Goal: Transaction & Acquisition: Book appointment/travel/reservation

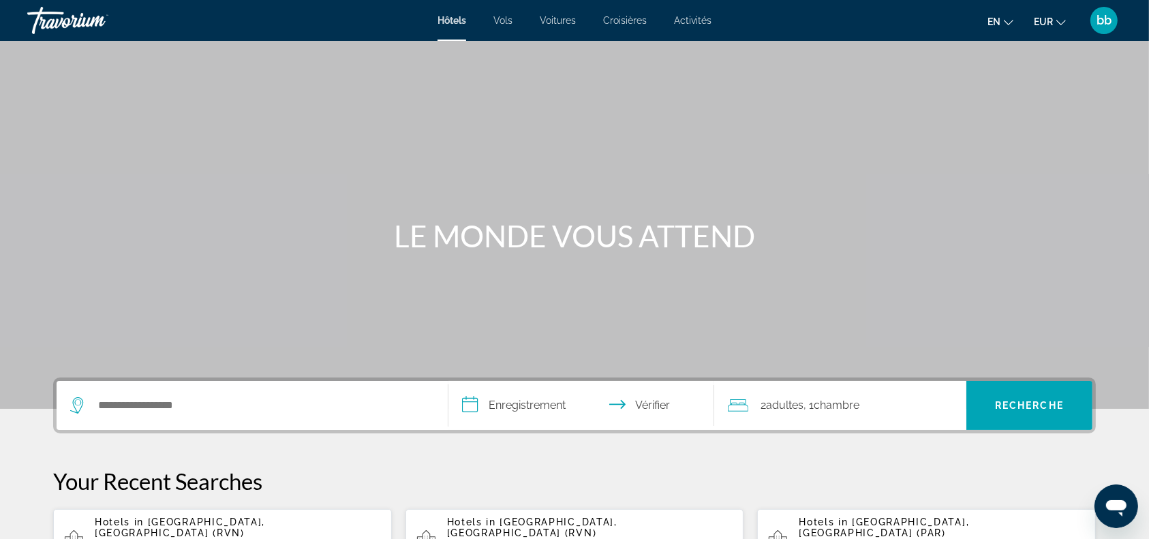
click at [507, 20] on font "Vols" at bounding box center [502, 20] width 19 height 11
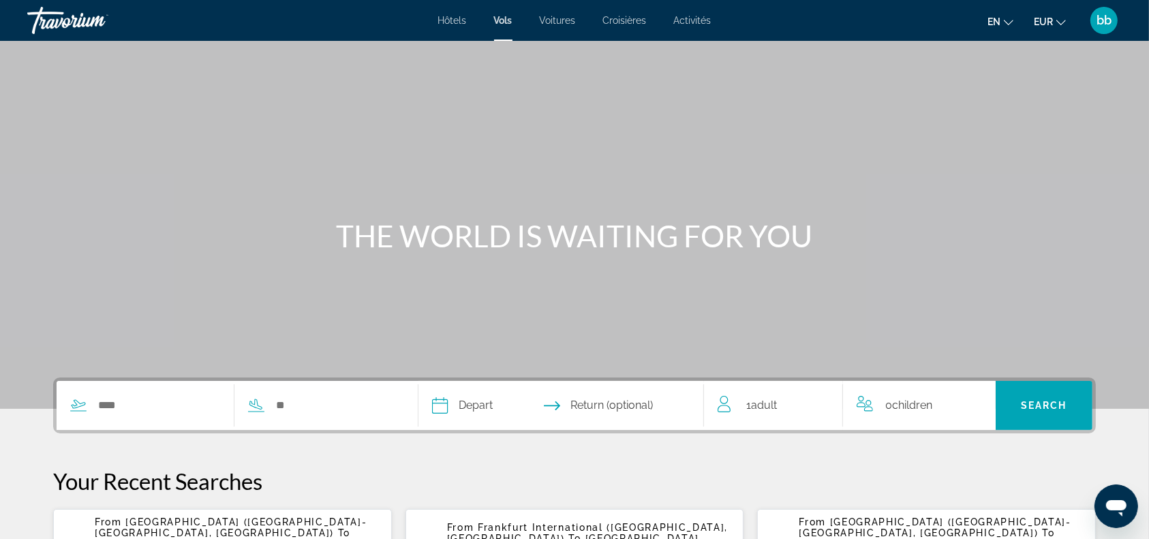
click at [562, 20] on font "Voitures" at bounding box center [558, 20] width 36 height 11
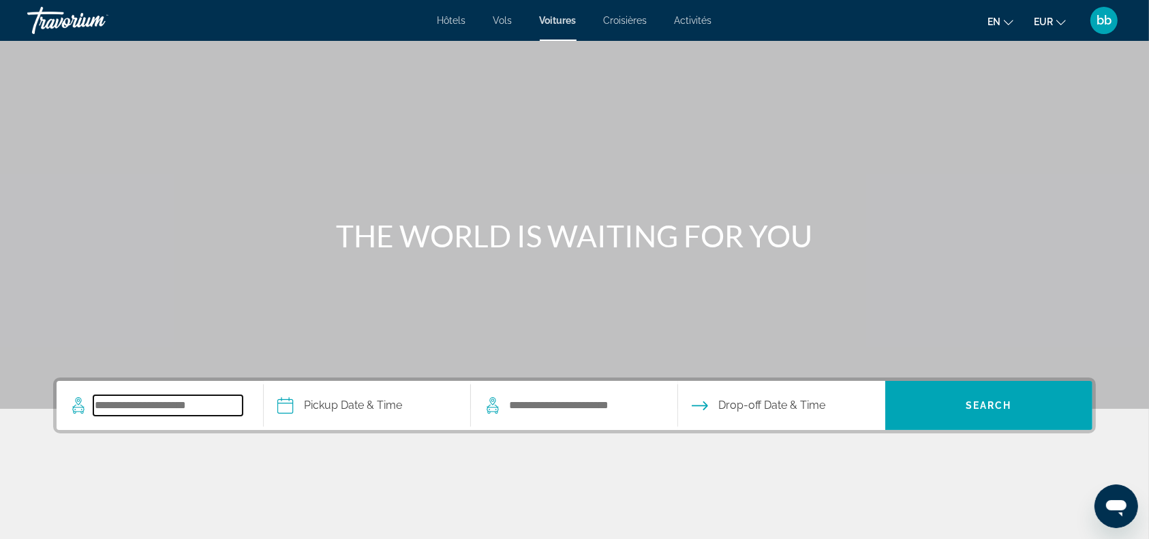
click at [153, 395] on input "Search pickup location" at bounding box center [167, 405] width 149 height 20
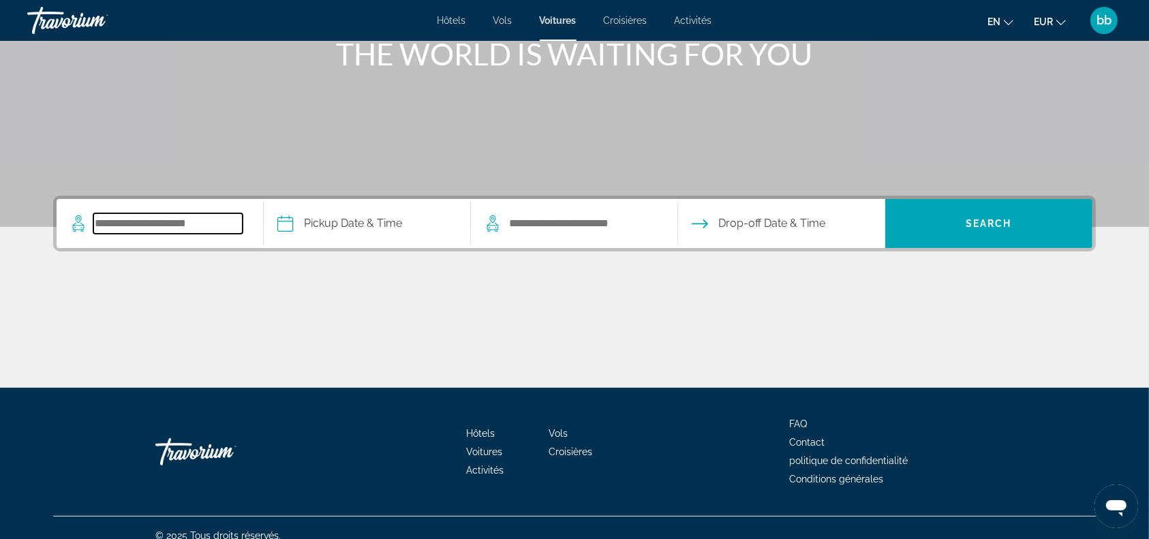
scroll to position [196, 0]
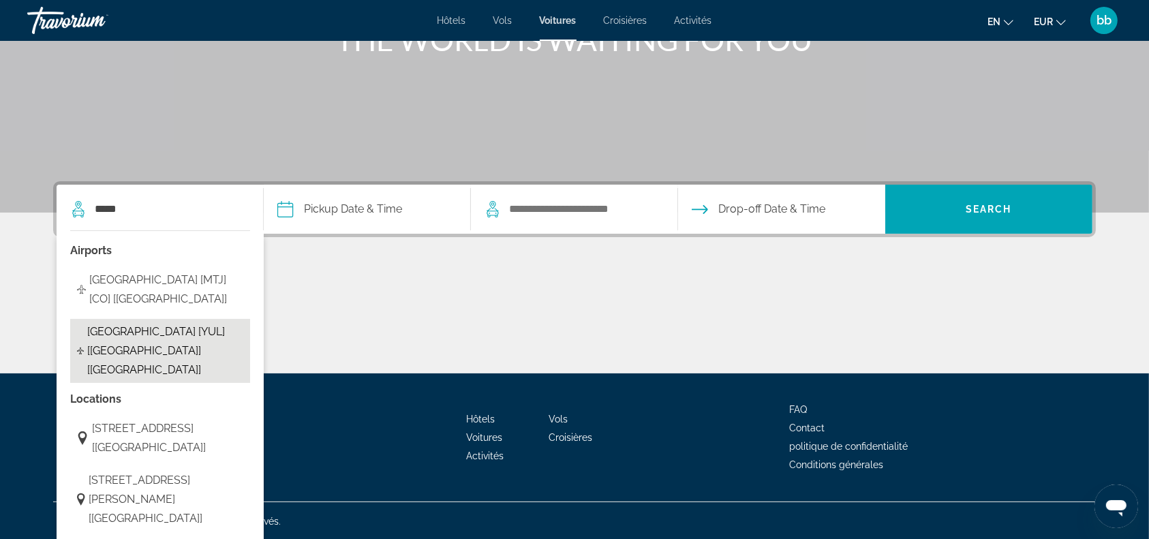
click at [207, 346] on span "Montreal - Airport [YUL] [QC] [CA]" at bounding box center [165, 350] width 156 height 57
type input "**********"
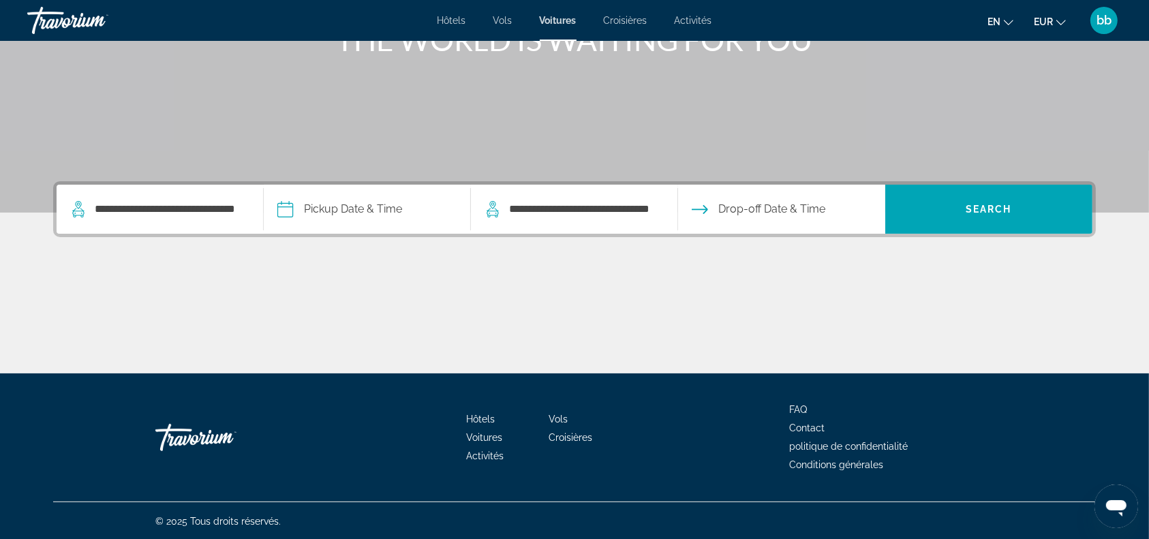
click at [362, 215] on input "Pickup date" at bounding box center [366, 211] width 213 height 53
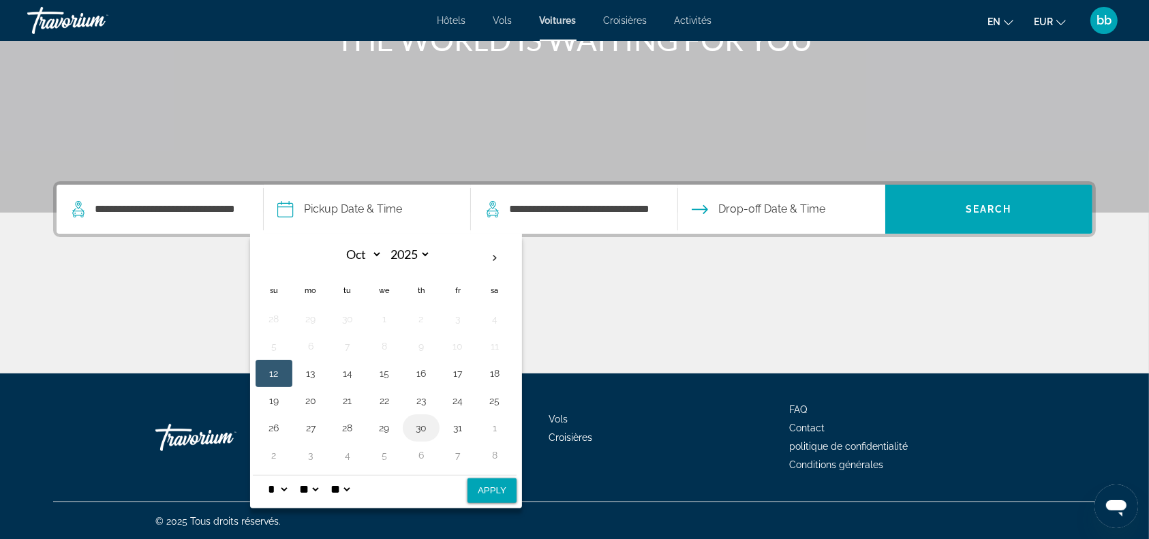
click at [414, 428] on button "30" at bounding box center [421, 427] width 22 height 19
click at [477, 493] on button "Apply" at bounding box center [491, 490] width 49 height 25
type input "**********"
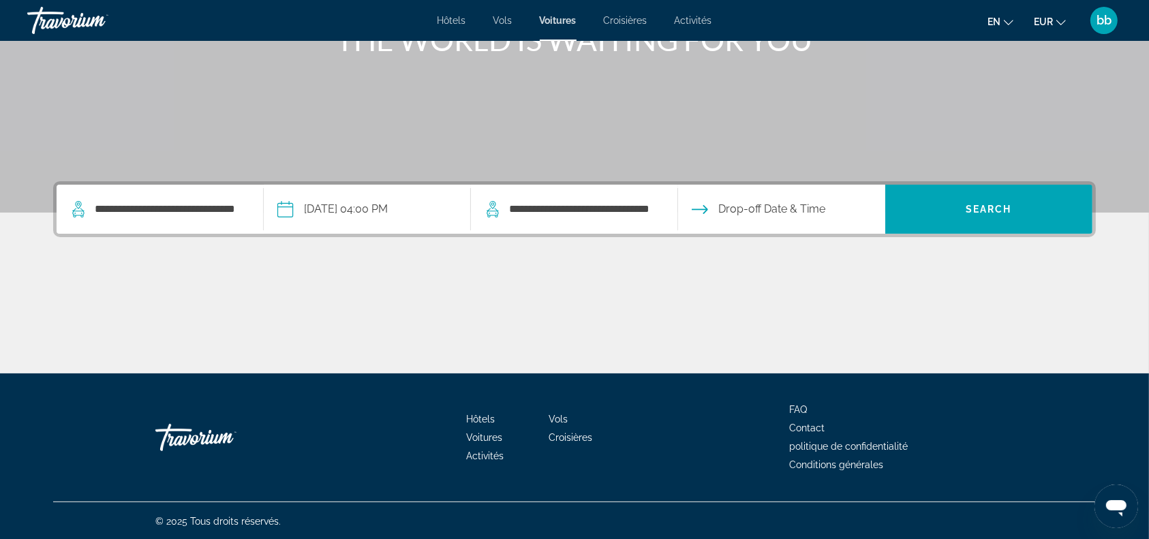
click at [381, 210] on input "**********" at bounding box center [366, 211] width 213 height 53
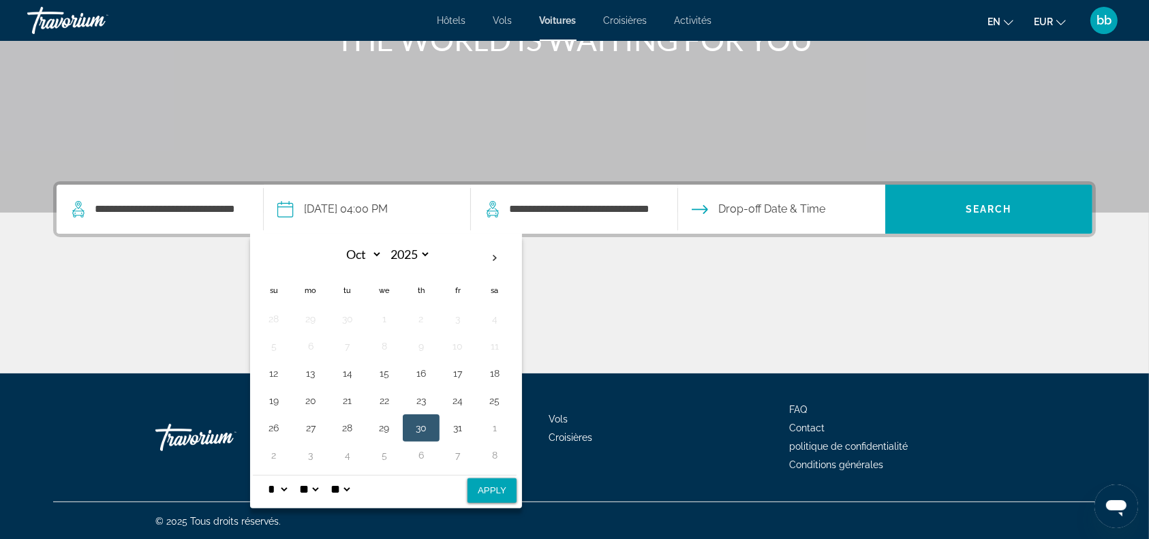
click at [282, 488] on select "* * * * * * * * * ** ** **" at bounding box center [277, 489] width 25 height 27
select select "**"
click at [265, 476] on select "* * * * * * * * * ** ** **" at bounding box center [277, 489] width 25 height 27
click at [500, 489] on button "Apply" at bounding box center [491, 490] width 49 height 25
type input "**********"
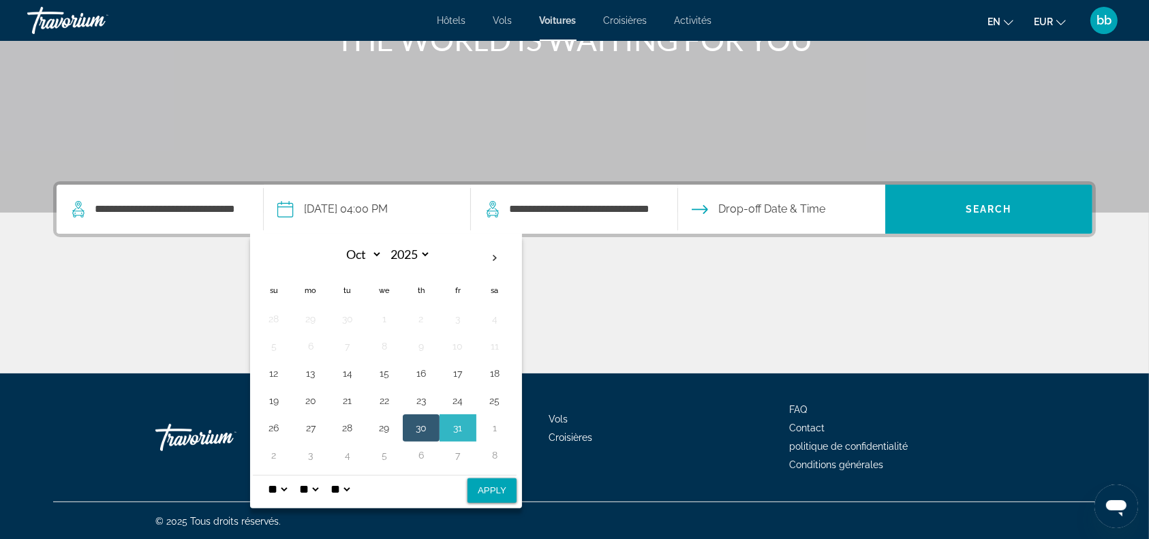
select select "*"
select select "**"
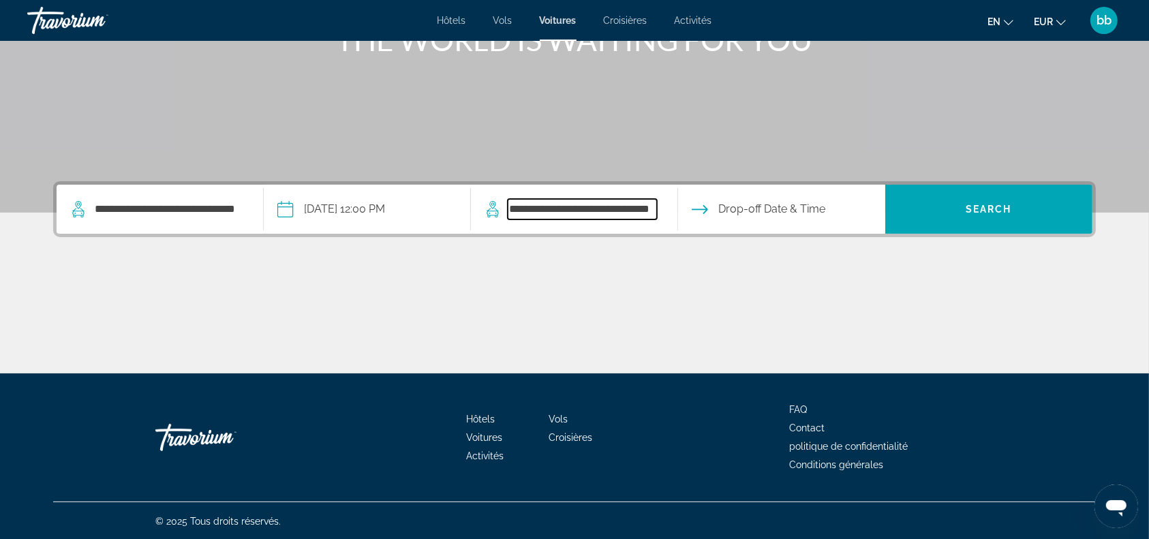
click at [568, 211] on input "**********" at bounding box center [582, 209] width 149 height 20
click at [773, 214] on input "Drop-off date" at bounding box center [781, 211] width 213 height 53
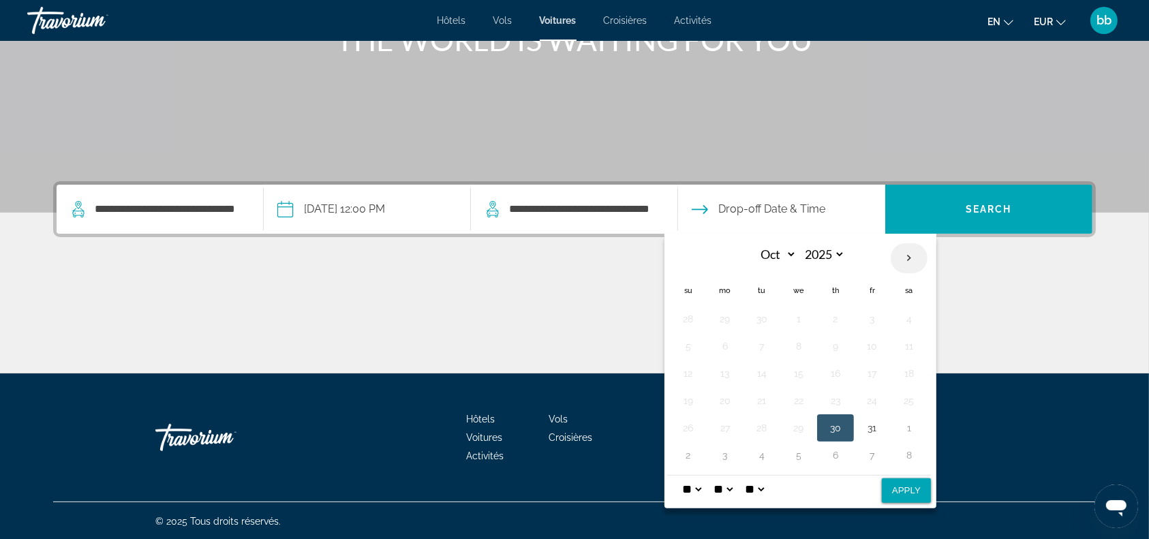
click at [905, 254] on th "Next month" at bounding box center [909, 258] width 37 height 30
select select "**"
click at [908, 348] on button "8" at bounding box center [909, 346] width 22 height 19
click at [695, 490] on select "* * * * * * * * * ** ** **" at bounding box center [691, 489] width 25 height 27
click at [679, 476] on select "* * * * * * * * * ** ** **" at bounding box center [691, 489] width 25 height 27
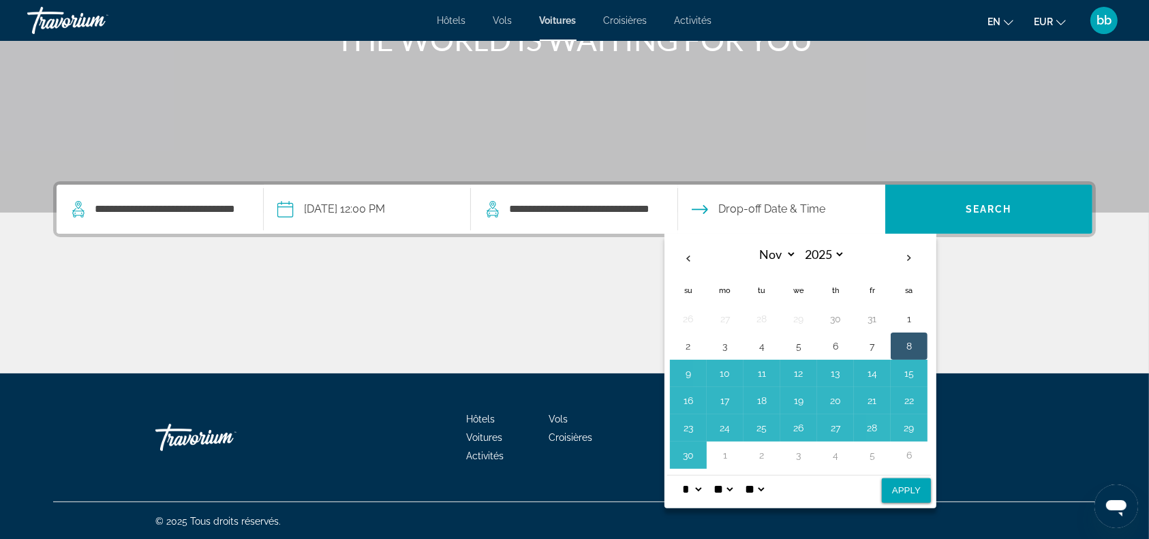
click at [688, 489] on select "* * * * * * * * * ** ** **" at bounding box center [691, 489] width 25 height 27
select select "*"
click at [679, 476] on select "* * * * * * * * * ** ** **" at bounding box center [691, 489] width 25 height 27
click at [896, 498] on button "Apply" at bounding box center [906, 490] width 49 height 25
type input "**********"
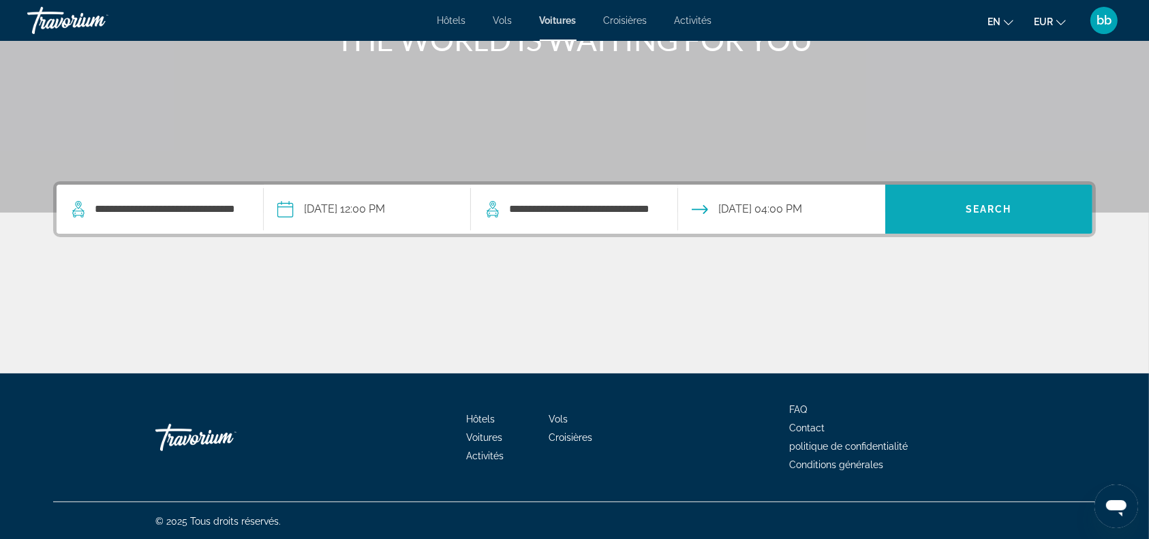
click at [957, 219] on span "Search" at bounding box center [988, 209] width 207 height 33
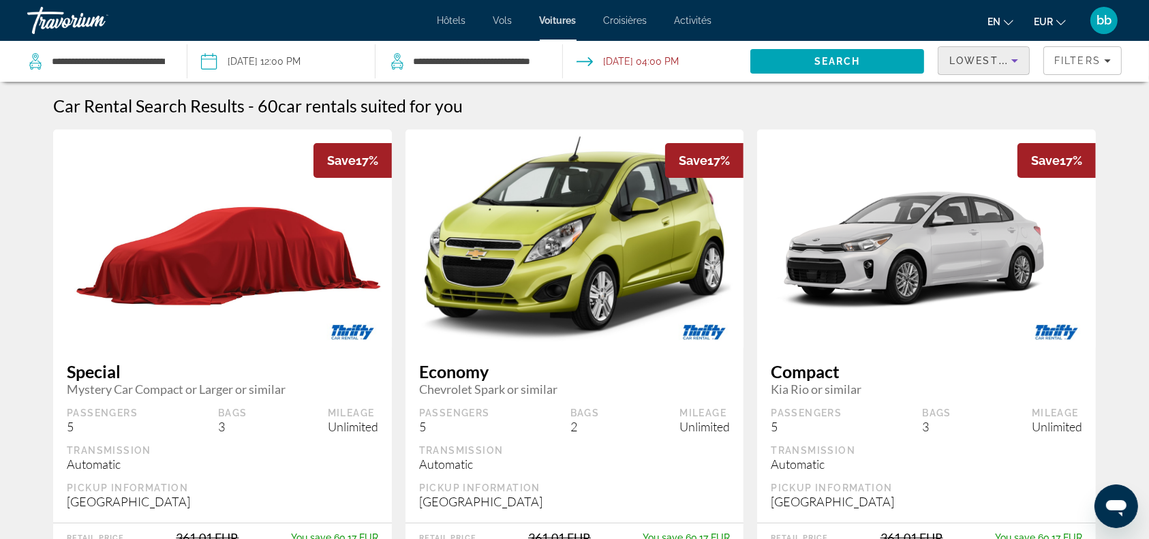
click at [1010, 63] on icon "Sort by" at bounding box center [1014, 60] width 16 height 16
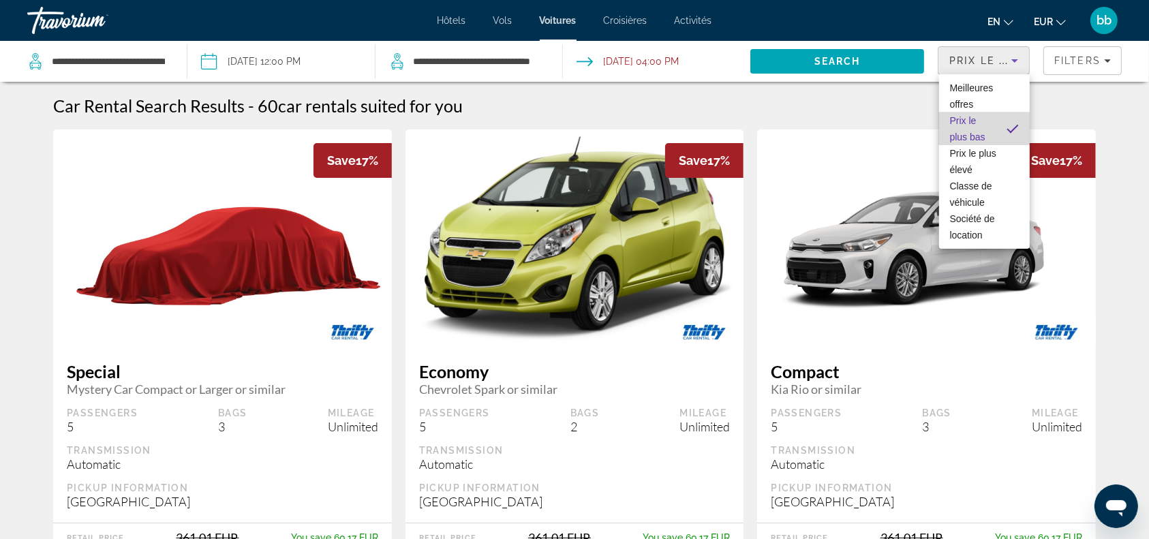
click at [991, 125] on span "Prix ​​le plus bas" at bounding box center [973, 128] width 46 height 33
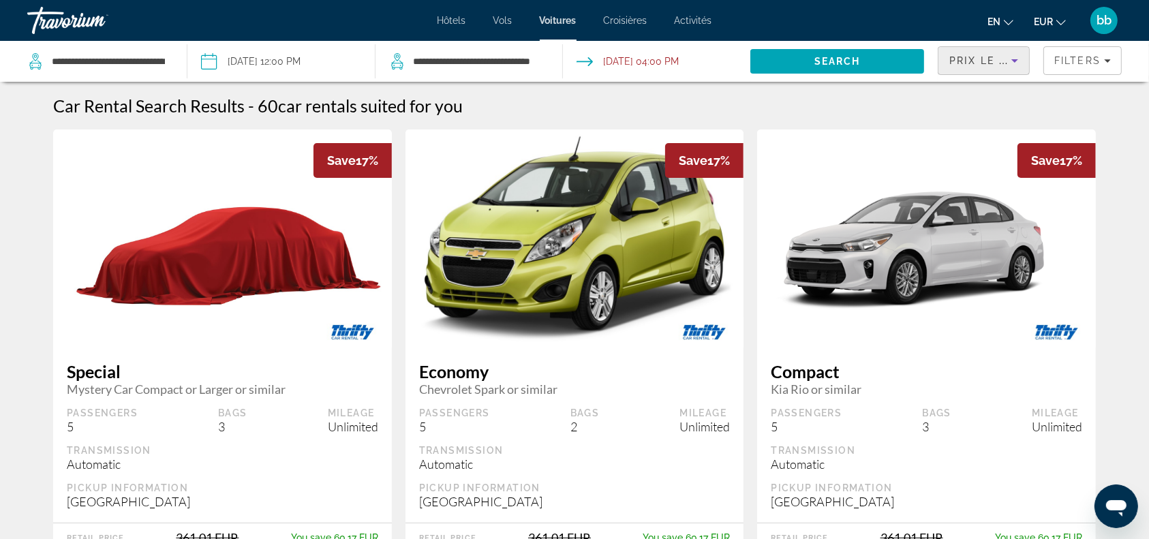
click at [631, 17] on font "Croisières" at bounding box center [626, 20] width 44 height 11
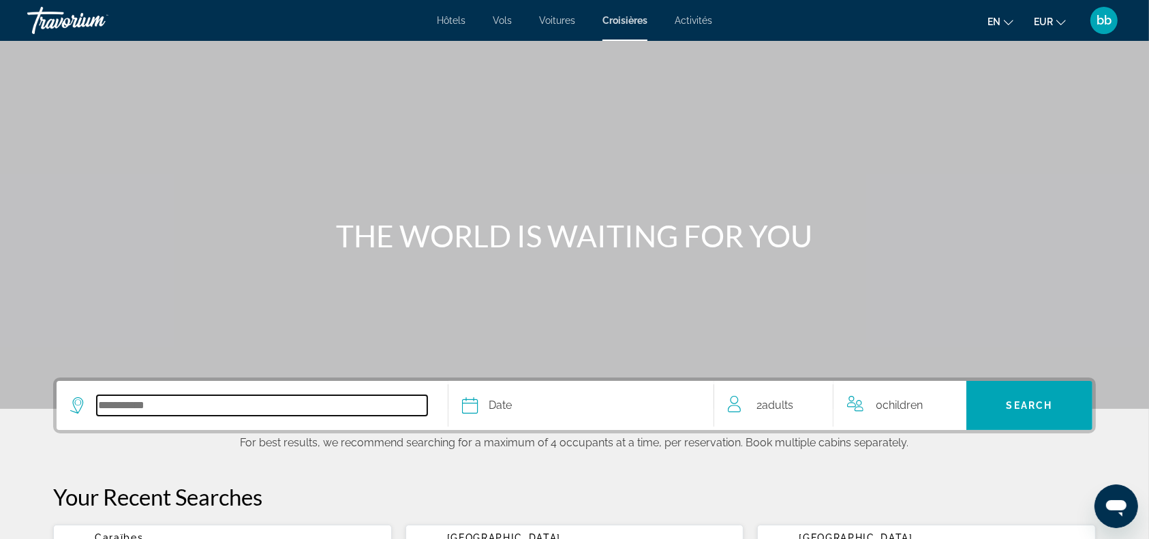
click at [234, 401] on input "Select cruise destination" at bounding box center [262, 405] width 330 height 20
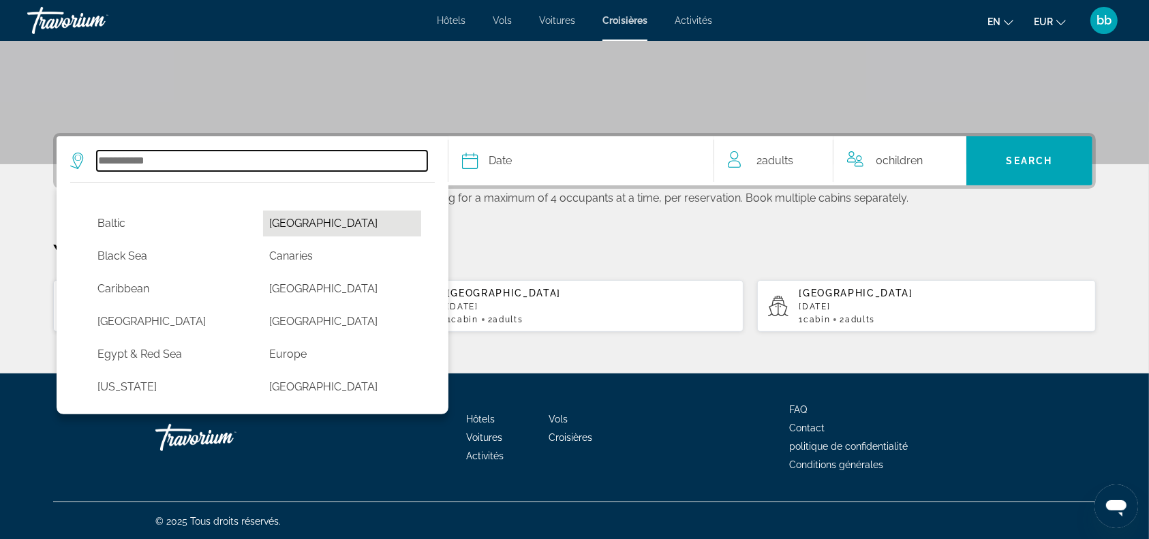
scroll to position [181, 0]
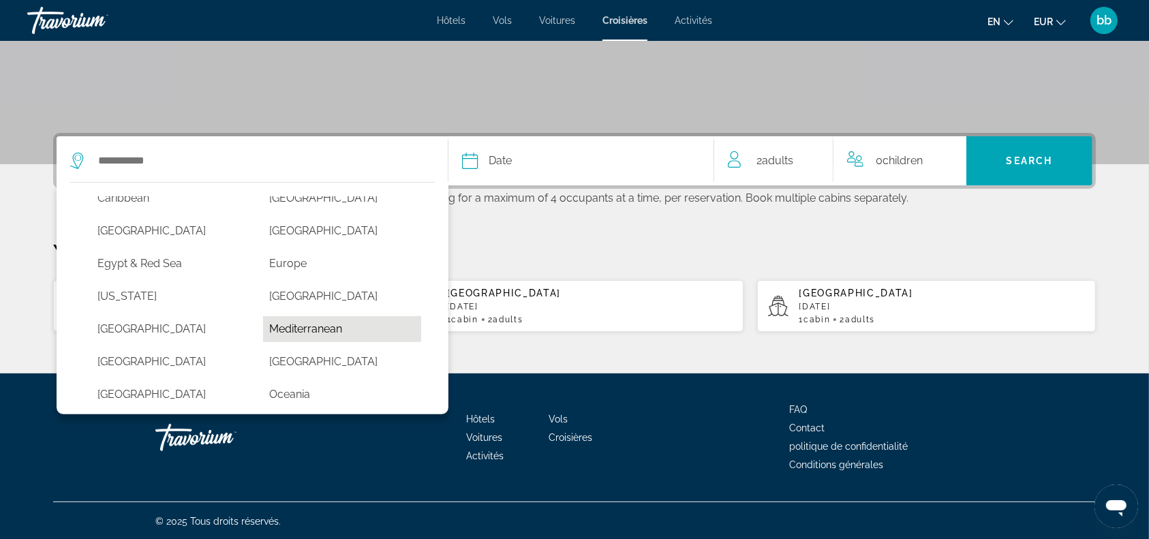
click at [313, 328] on button "Mediterranean" at bounding box center [342, 329] width 159 height 26
type input "**********"
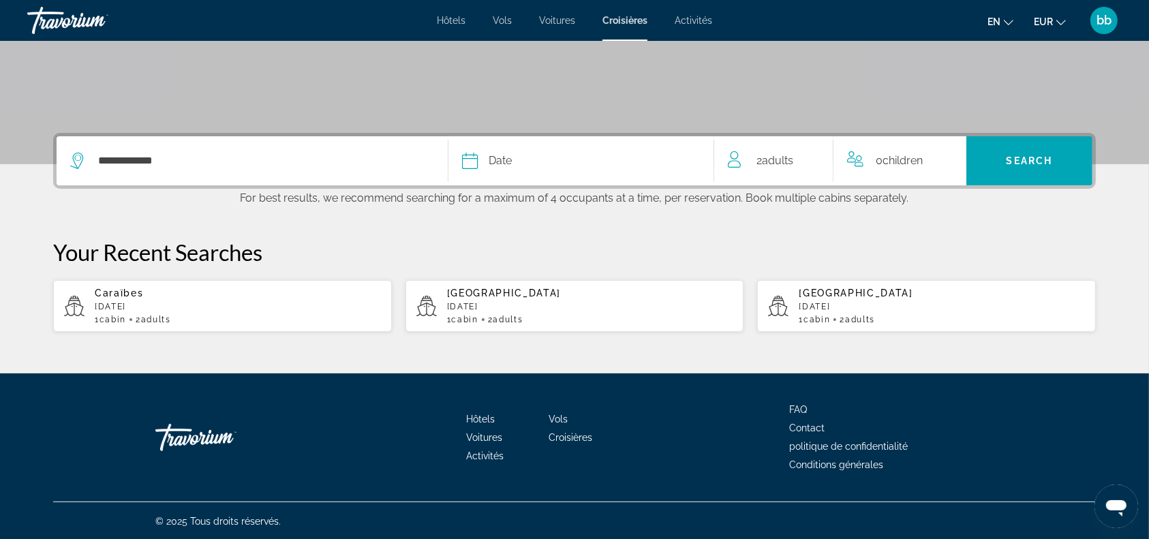
click at [472, 161] on icon "Select cruise date" at bounding box center [470, 161] width 16 height 16
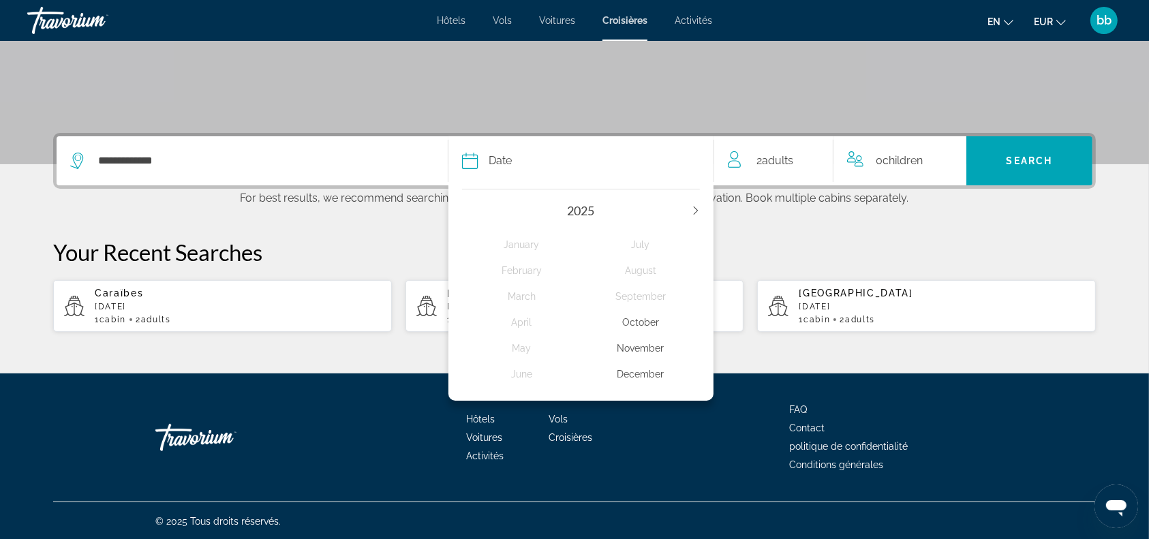
click at [696, 208] on icon "Next year" at bounding box center [696, 210] width 4 height 8
click at [463, 210] on icon "Previous year" at bounding box center [466, 210] width 8 height 8
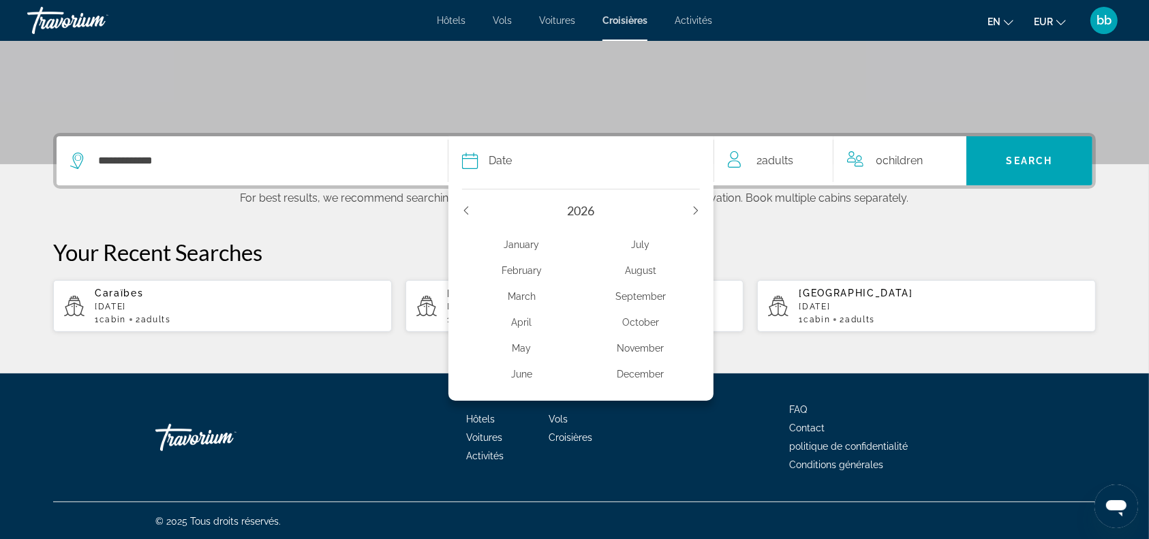
click at [463, 210] on icon "Previous year" at bounding box center [466, 210] width 8 height 8
click at [697, 208] on icon "Next year" at bounding box center [696, 210] width 8 height 8
click at [524, 322] on div "April" at bounding box center [521, 322] width 119 height 25
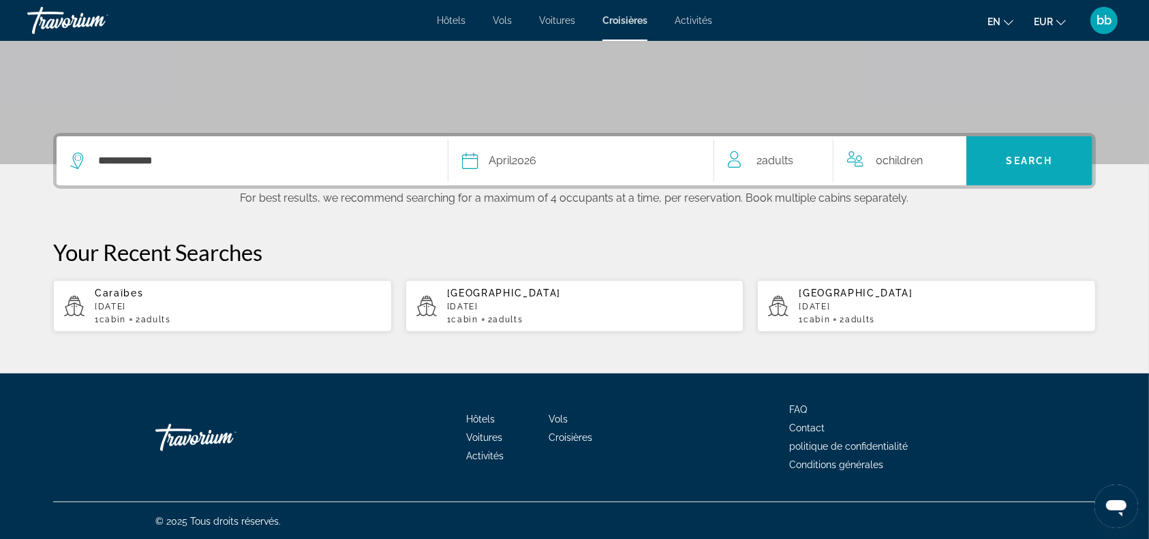
click at [1034, 161] on span "Search" at bounding box center [1029, 160] width 46 height 11
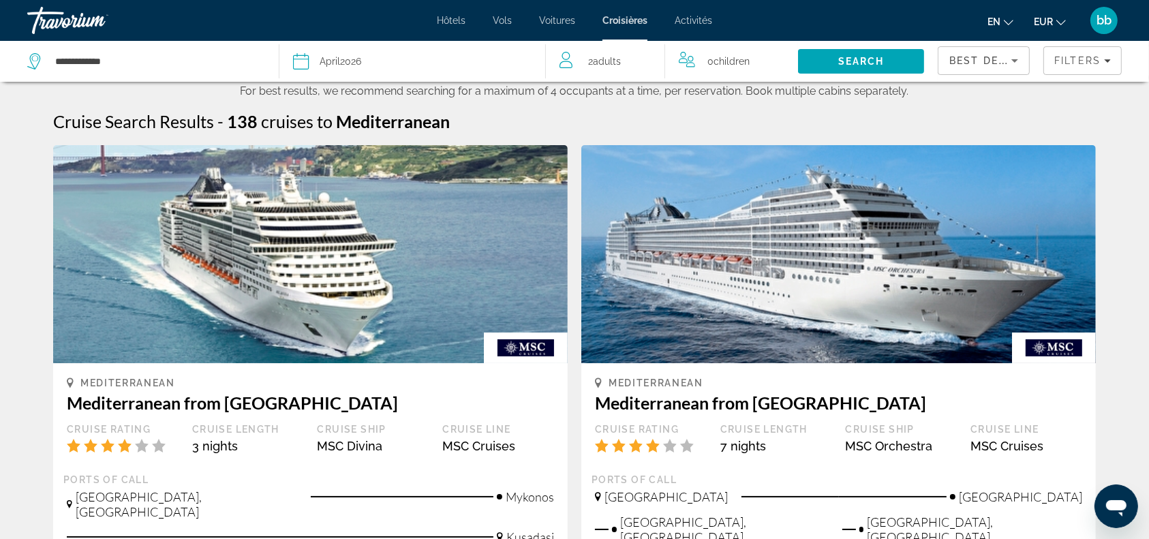
click at [696, 16] on font "Activités" at bounding box center [693, 20] width 37 height 11
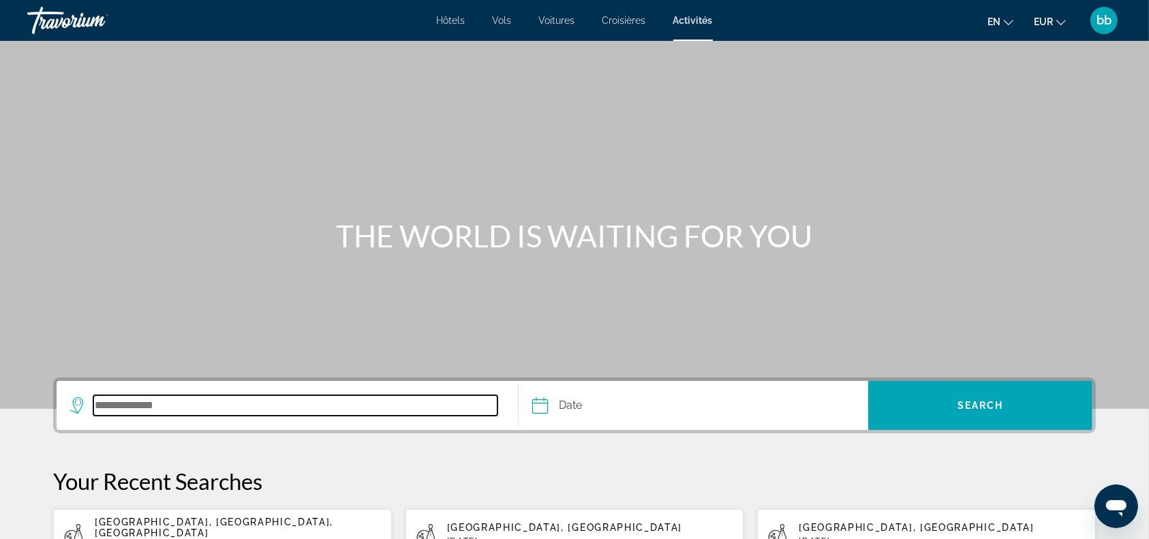
click at [149, 402] on input "Search destination" at bounding box center [295, 405] width 404 height 20
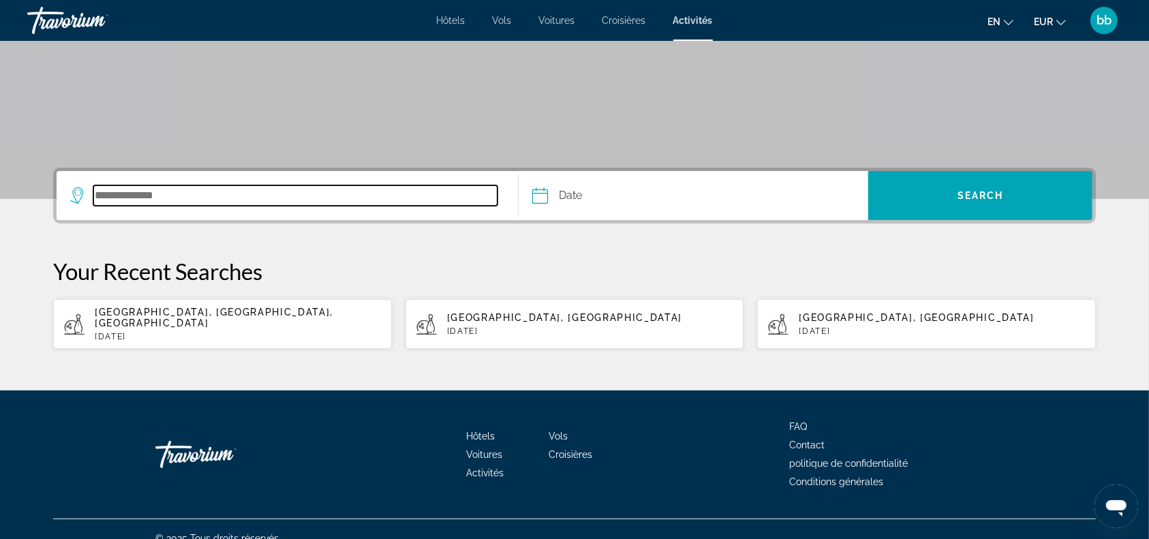
scroll to position [216, 0]
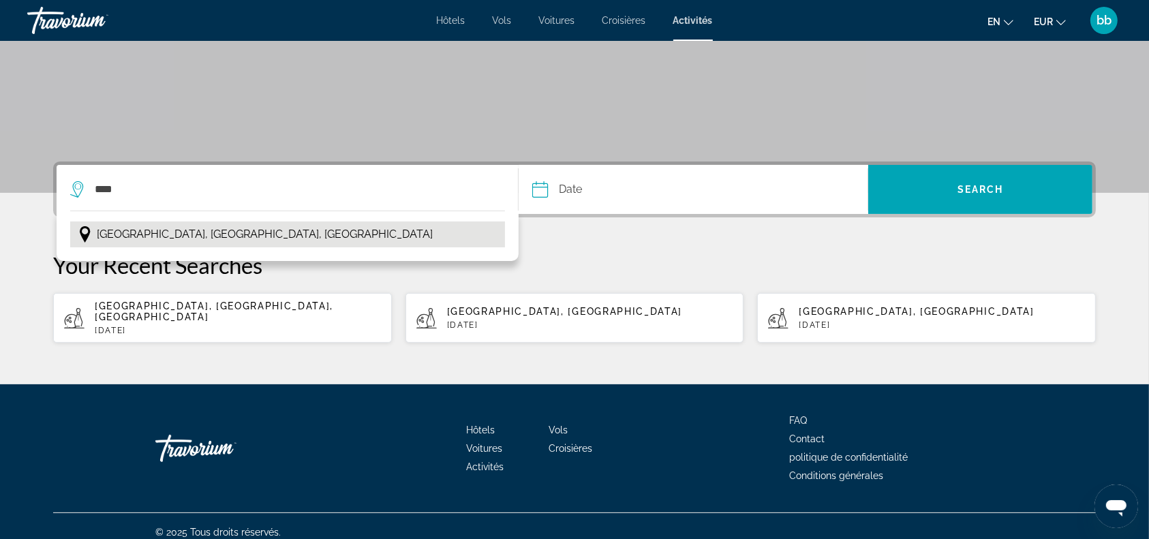
click at [165, 232] on span "Paris, Île-de-France, France" at bounding box center [265, 234] width 336 height 19
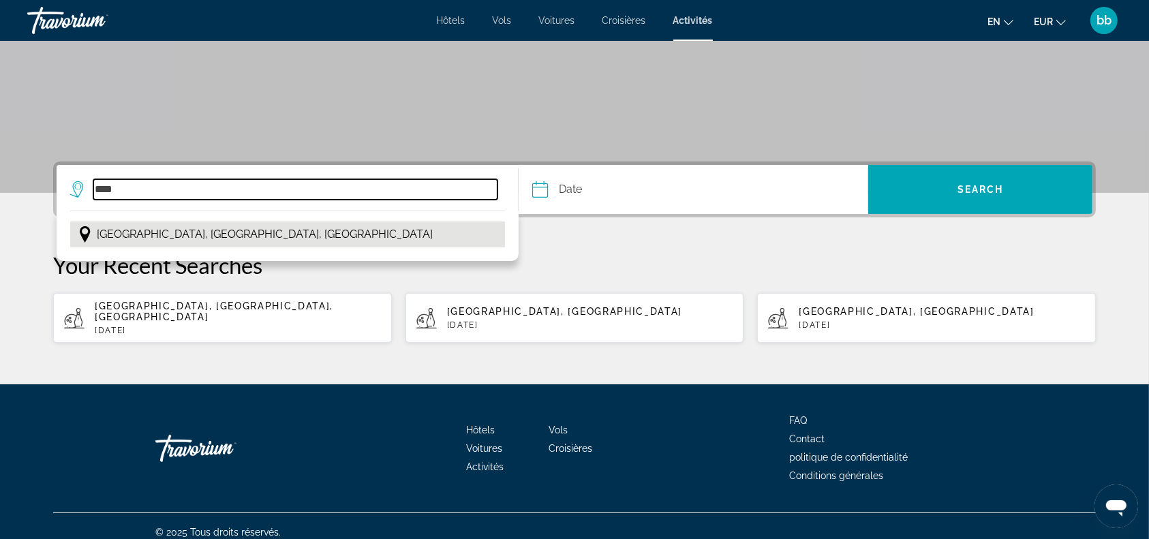
type input "**********"
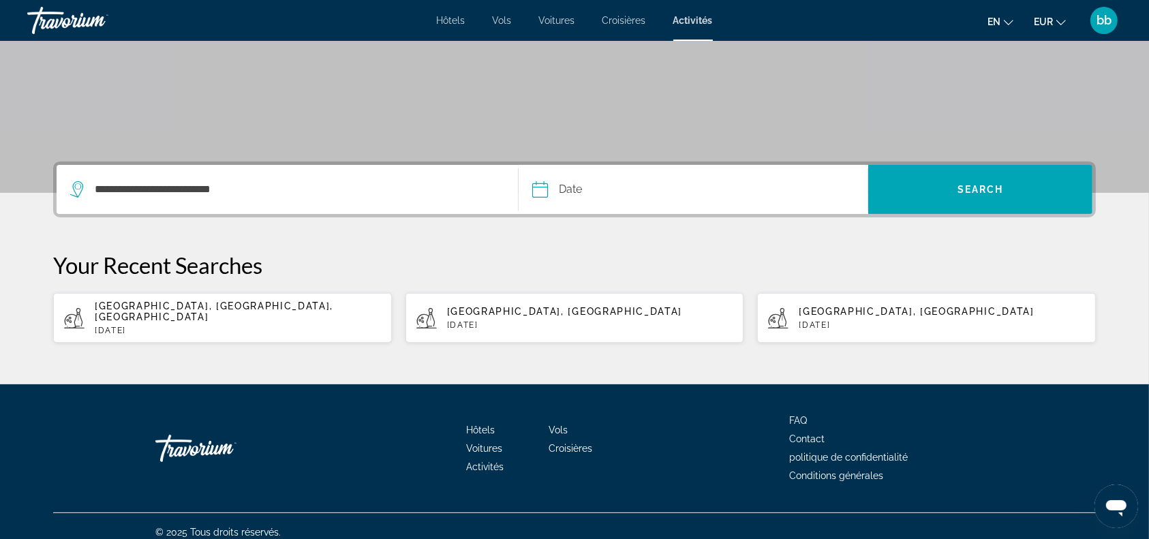
click at [539, 187] on input "Date" at bounding box center [615, 191] width 173 height 53
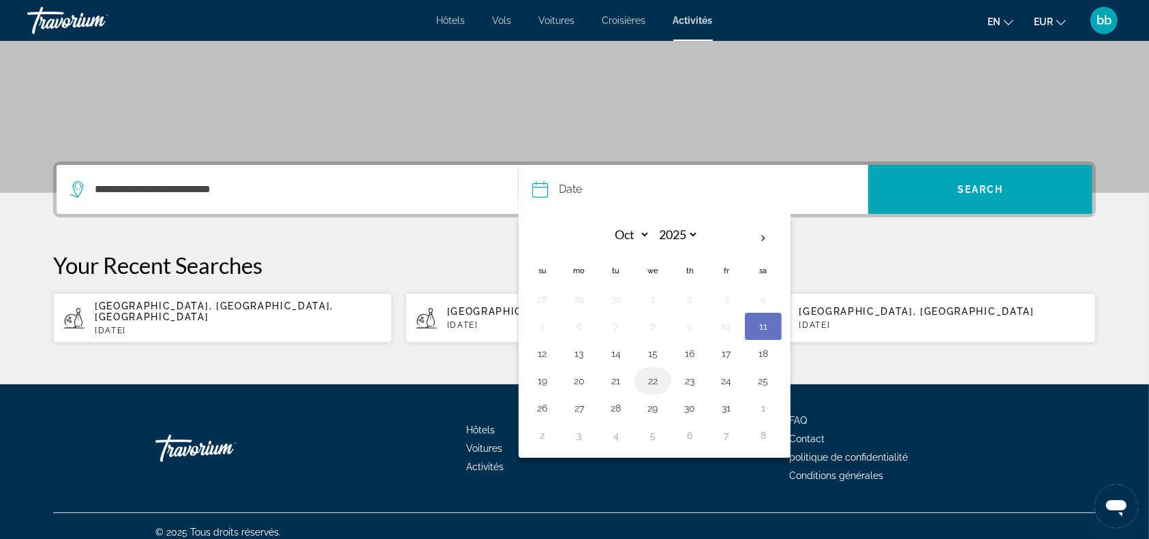
click at [651, 380] on button "22" at bounding box center [653, 380] width 22 height 19
type input "**********"
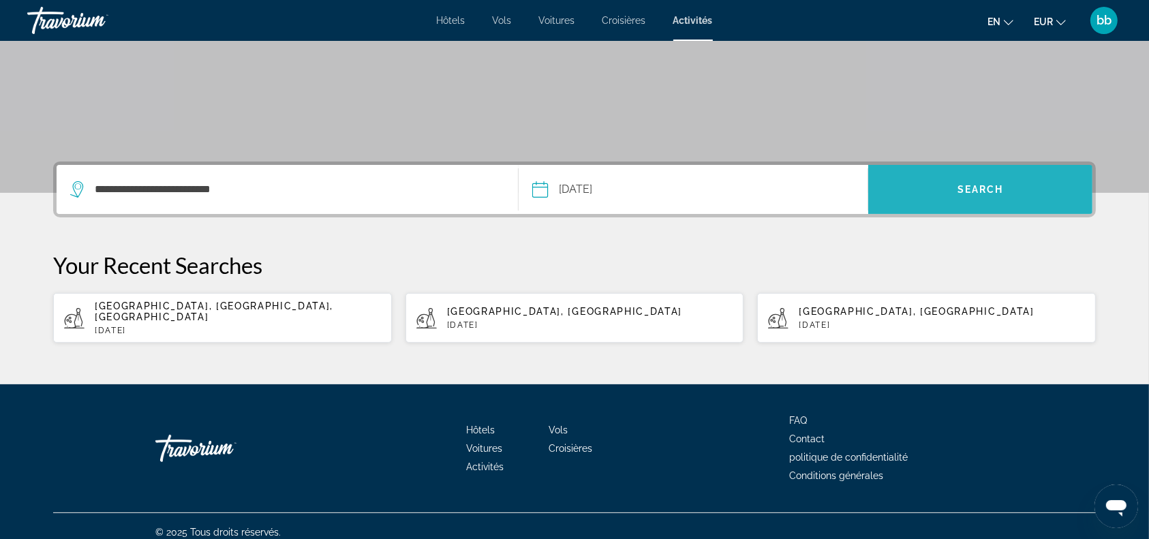
click at [994, 179] on span "Search" at bounding box center [980, 189] width 224 height 33
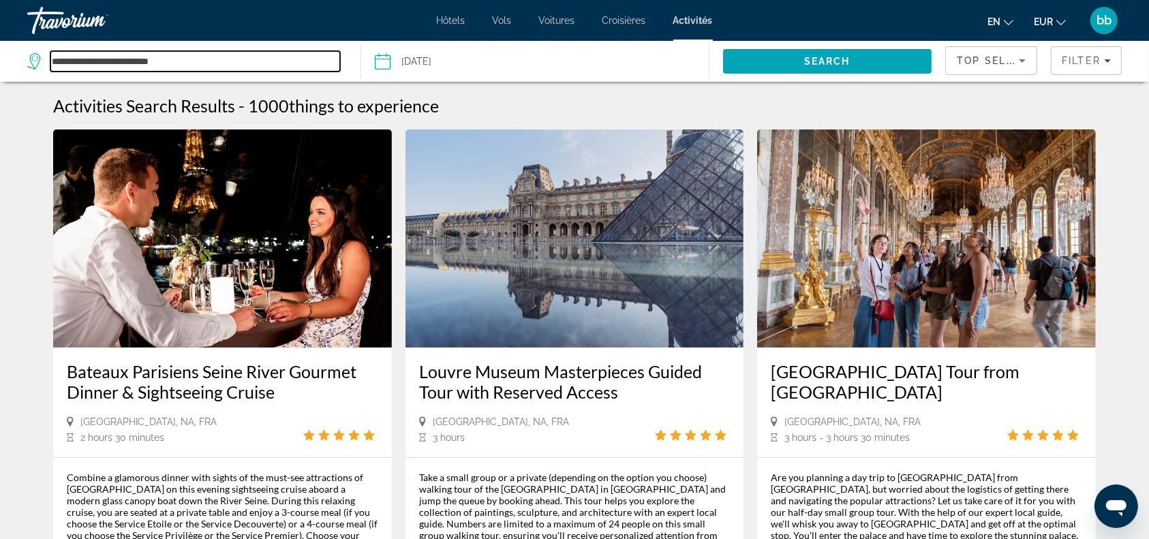
click at [245, 57] on input "**********" at bounding box center [195, 61] width 290 height 20
click at [244, 58] on input "**********" at bounding box center [195, 61] width 290 height 20
type input "*"
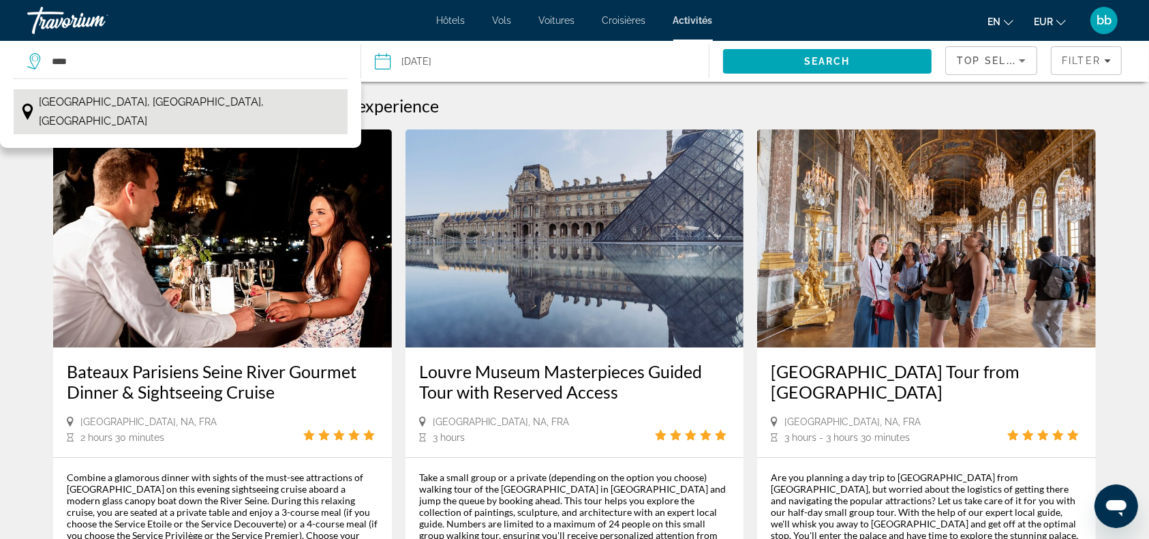
click at [186, 91] on button "Rovaniemi, Lapland, Finland" at bounding box center [181, 111] width 334 height 45
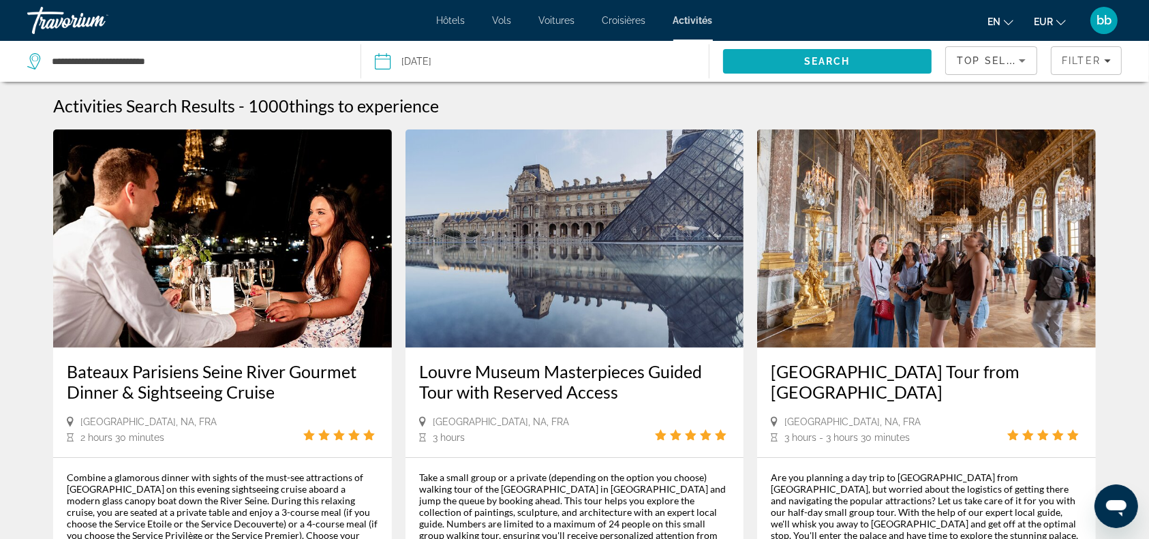
click at [807, 59] on span "Search" at bounding box center [827, 61] width 46 height 11
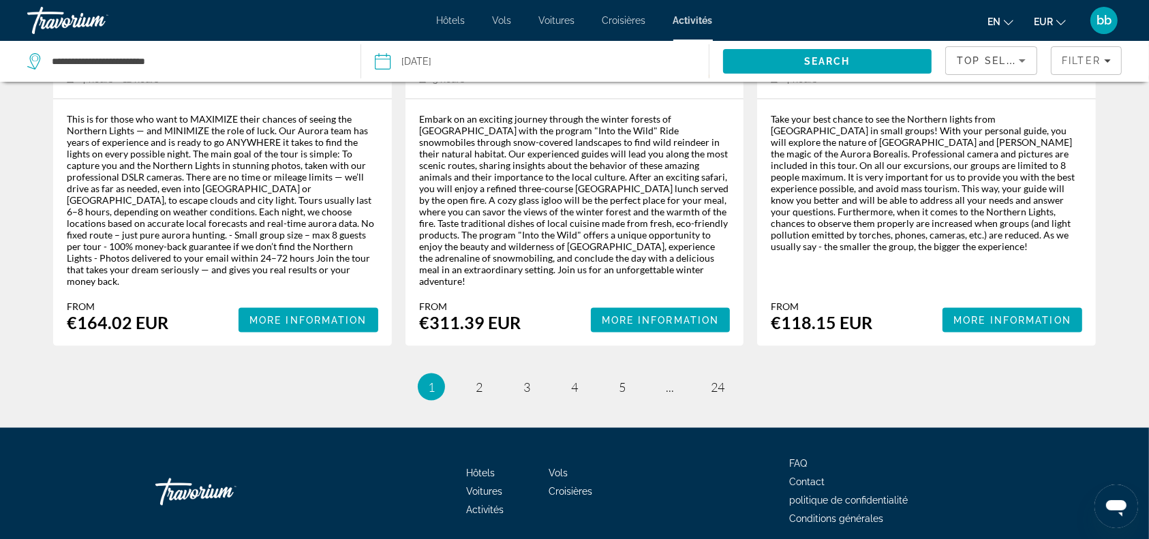
scroll to position [2151, 0]
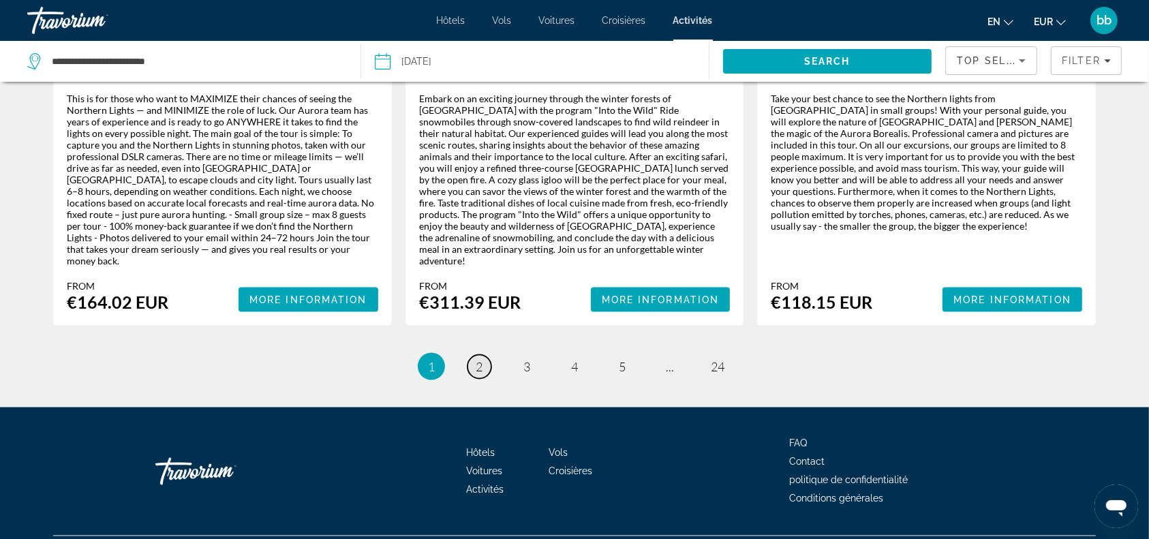
click at [482, 359] on span "2" at bounding box center [479, 366] width 7 height 15
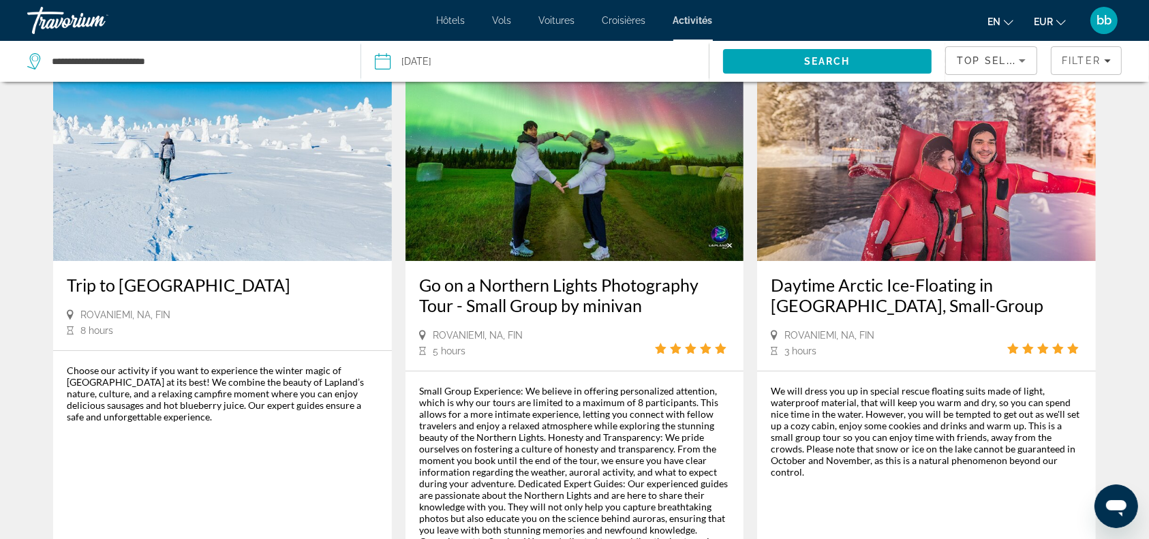
scroll to position [181, 0]
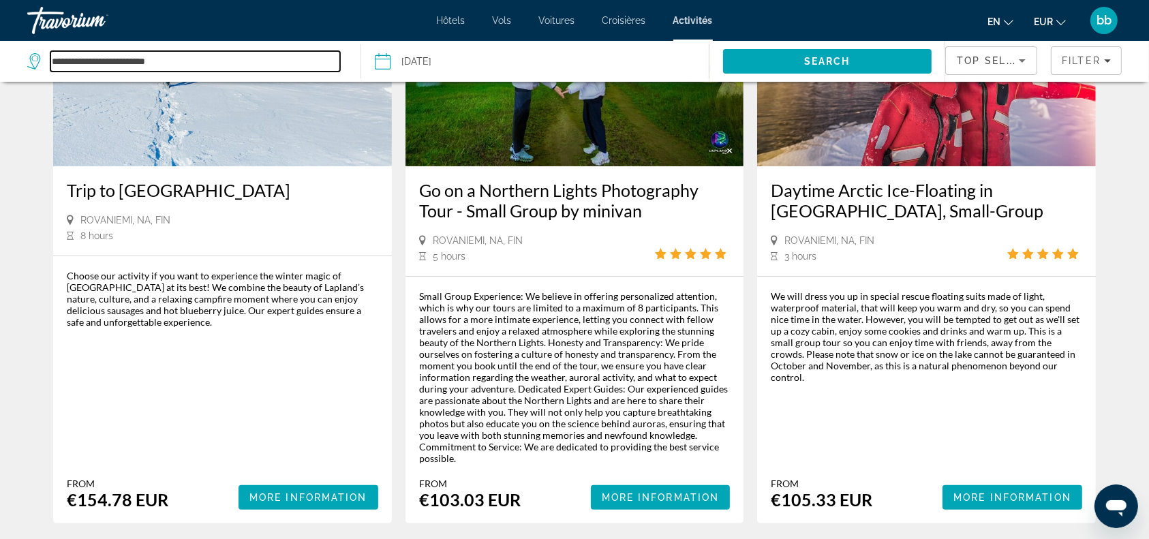
click at [213, 61] on input "**********" at bounding box center [195, 61] width 290 height 20
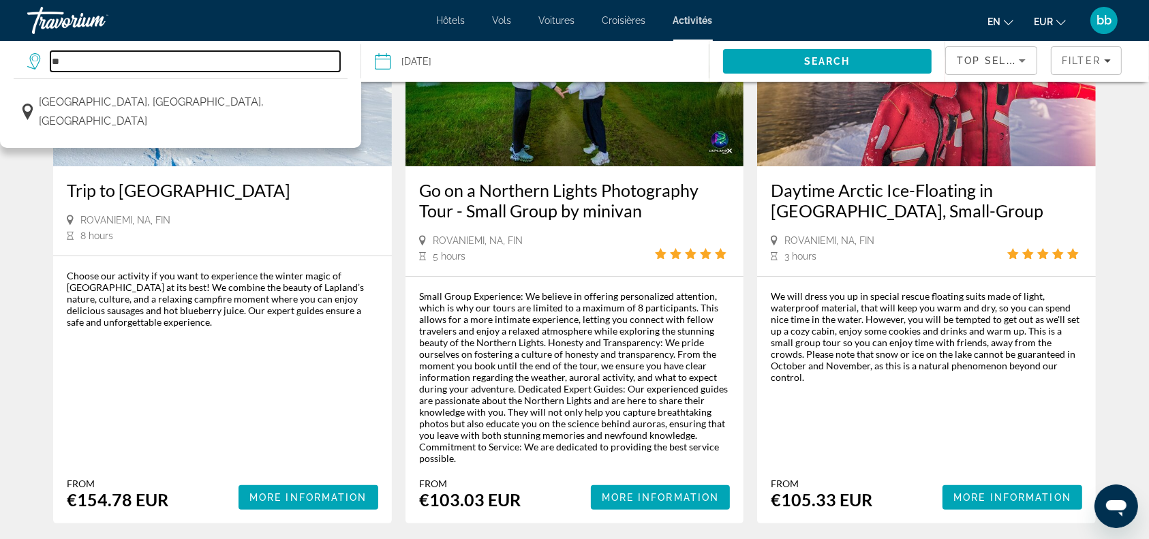
type input "*"
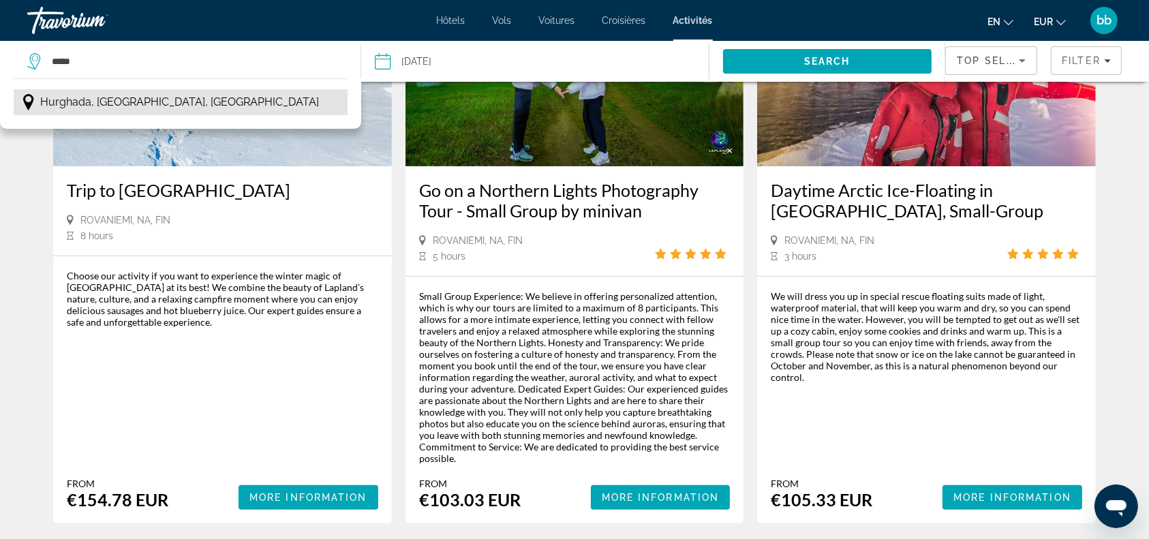
click at [180, 105] on button "Hurghada, Red Sea, Egypt" at bounding box center [181, 102] width 334 height 26
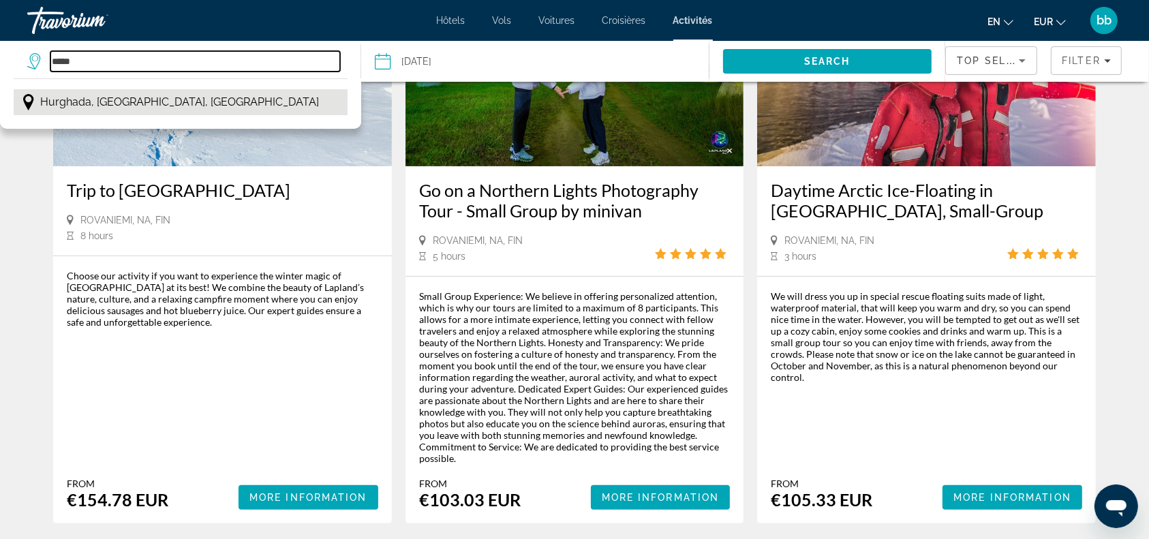
type input "**********"
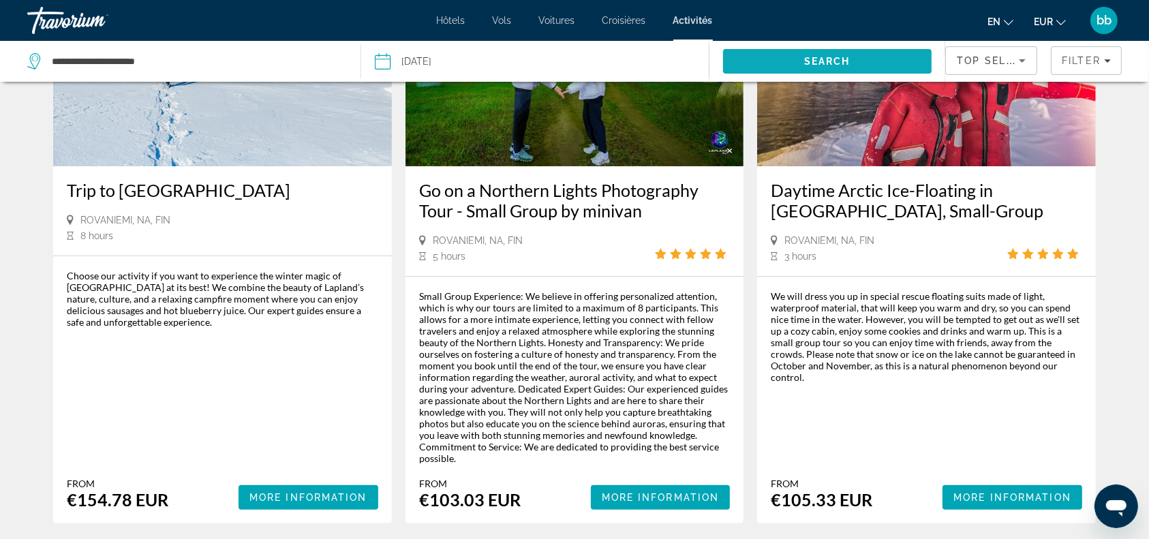
click at [785, 58] on span "Search" at bounding box center [827, 61] width 209 height 33
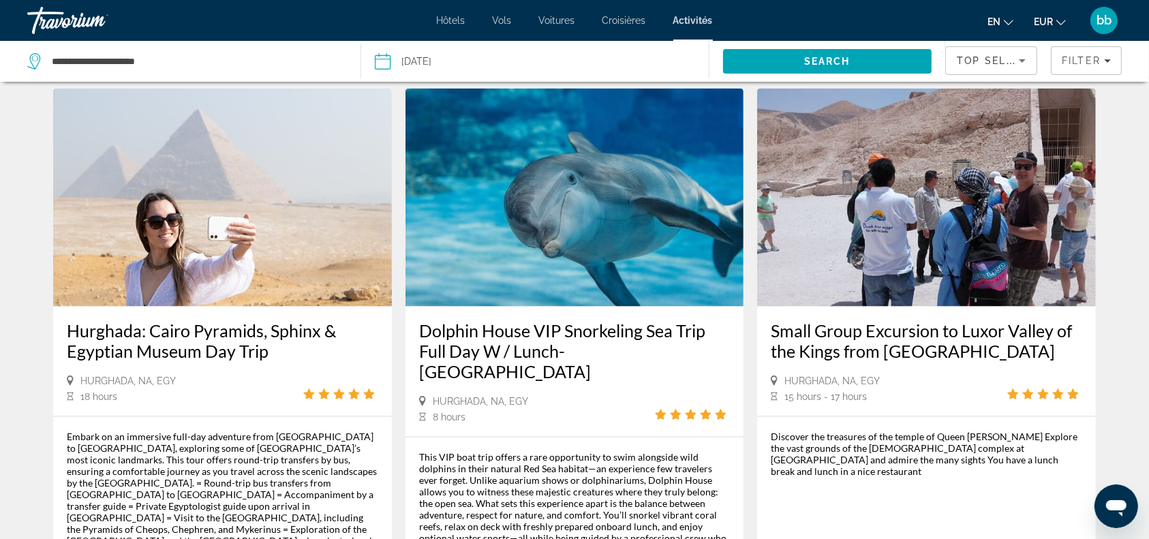
scroll to position [1908, 0]
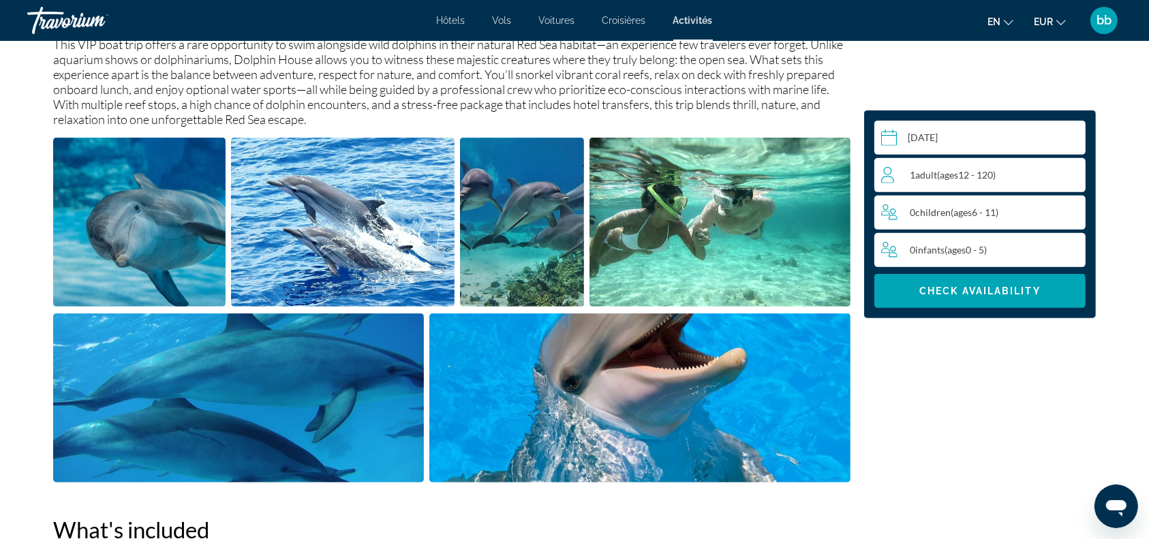
scroll to position [545, 0]
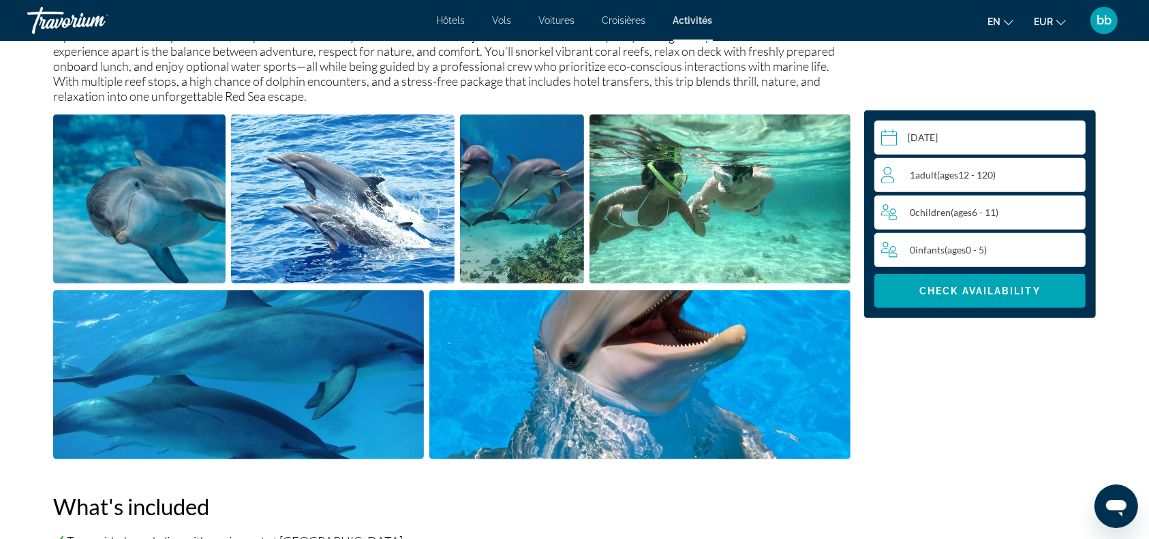
click at [1014, 175] on div "1 Adult Adults ( ages 12 - 120)" at bounding box center [983, 175] width 204 height 16
click at [1072, 172] on icon "Increment adults" at bounding box center [1072, 174] width 12 height 12
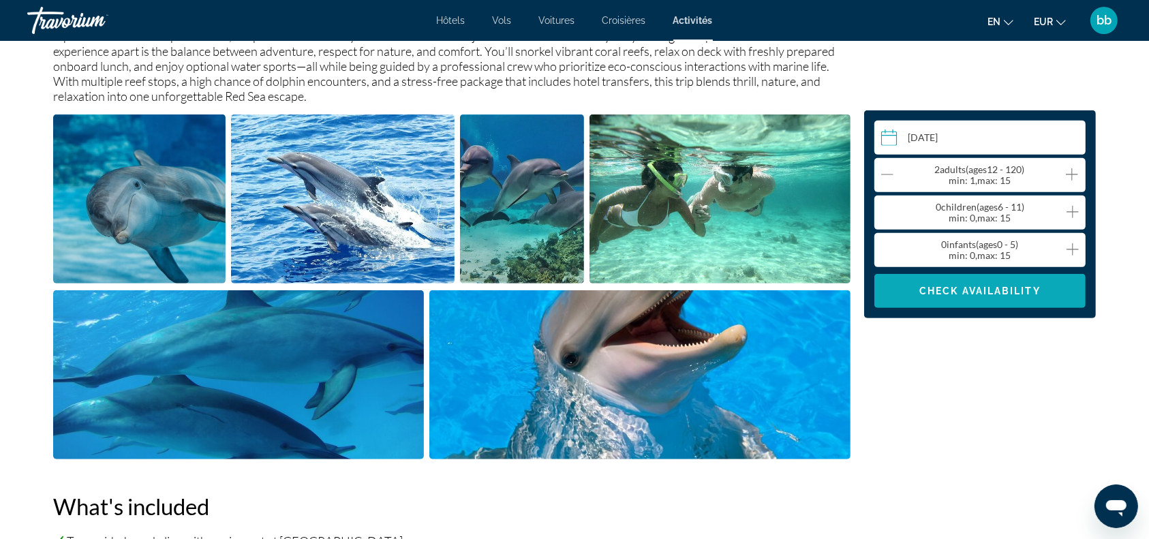
click at [1015, 289] on span "Check Availability" at bounding box center [979, 290] width 121 height 11
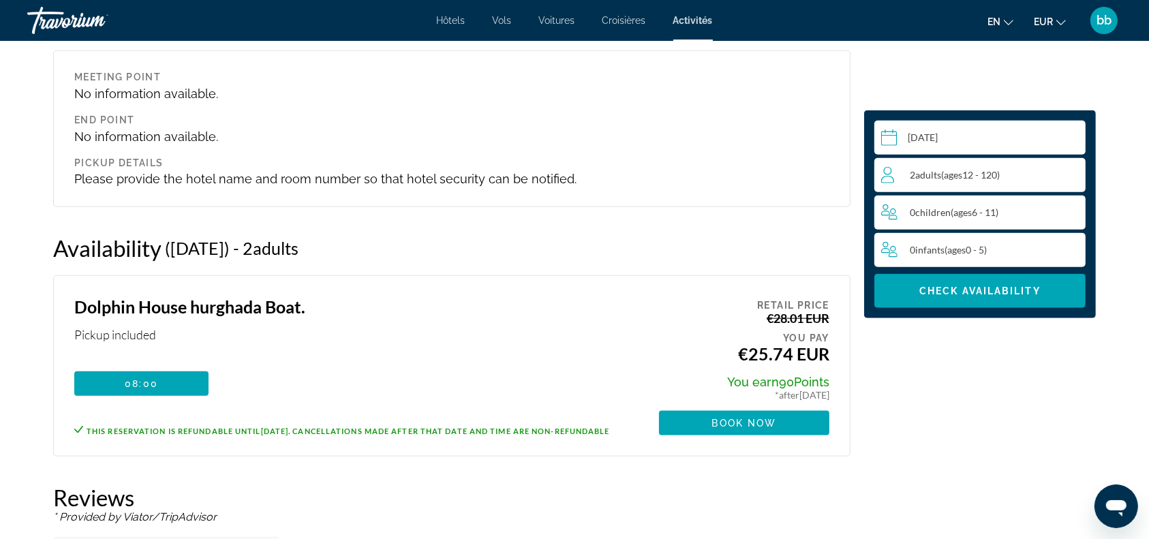
scroll to position [1506, 0]
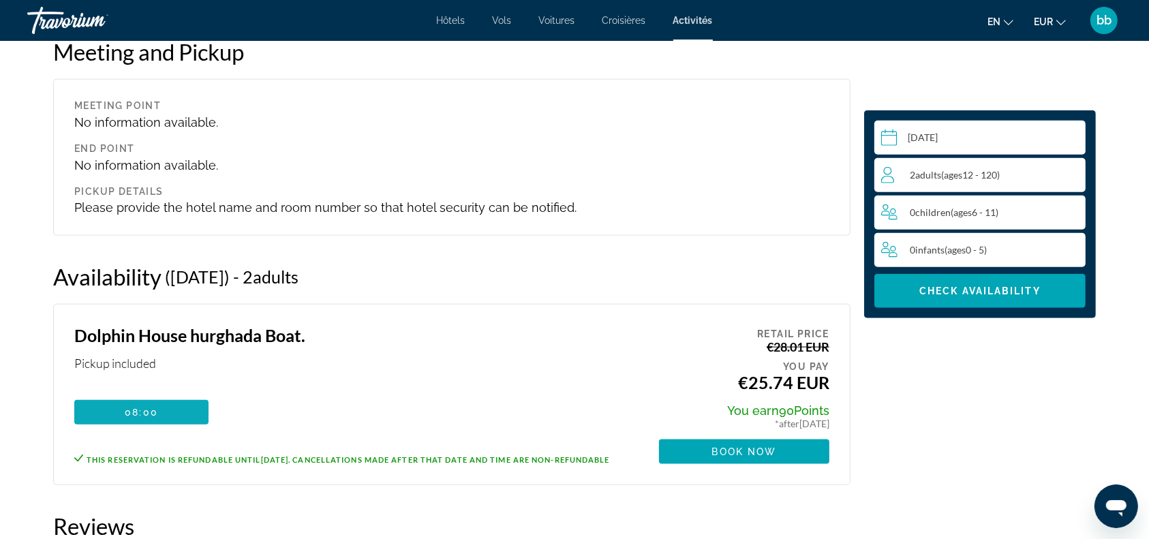
click at [185, 406] on span "Contenu principal" at bounding box center [141, 412] width 134 height 33
click at [739, 455] on span "Book now" at bounding box center [744, 451] width 65 height 11
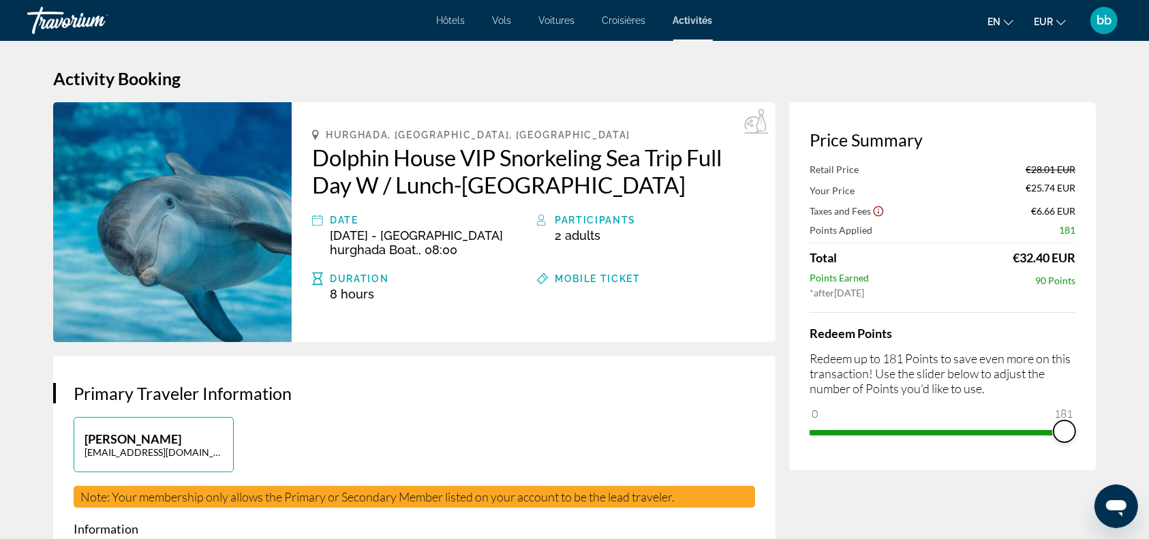
drag, startPoint x: 820, startPoint y: 412, endPoint x: 1086, endPoint y: 422, distance: 266.6
click at [1085, 424] on div "Price Summary Retail Price €28.01 EUR Your Price €25.74 EUR Taxes and Fees €6.6…" at bounding box center [942, 286] width 307 height 368
drag, startPoint x: 1062, startPoint y: 430, endPoint x: 956, endPoint y: 429, distance: 105.6
click at [956, 429] on span "ngx-slider" at bounding box center [957, 431] width 22 height 22
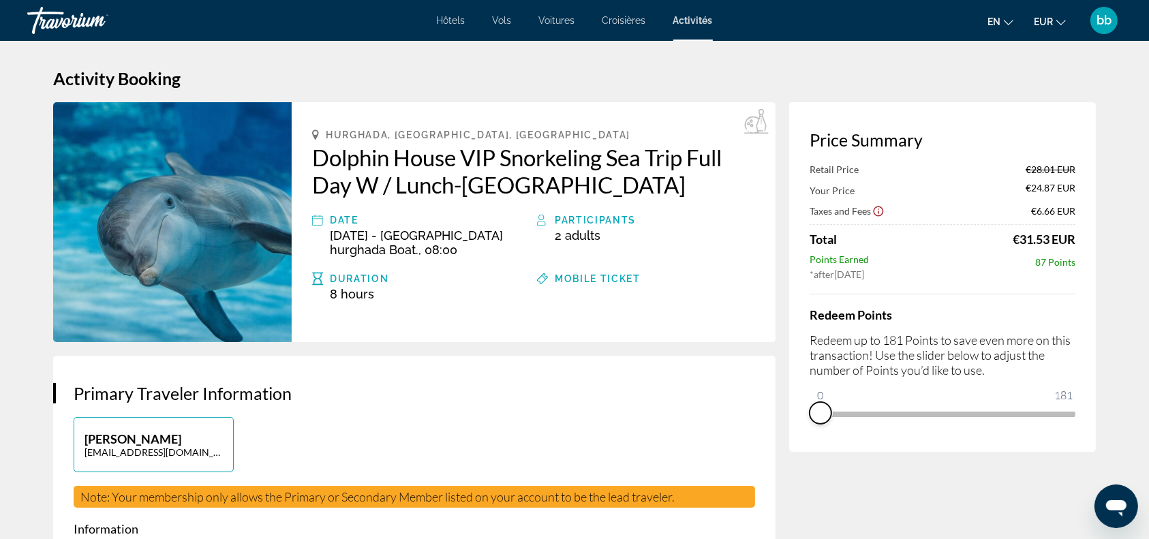
drag, startPoint x: 957, startPoint y: 424, endPoint x: 799, endPoint y: 420, distance: 158.8
click at [799, 420] on div "Price Summary Retail Price €28.01 EUR Your Price €24.87 EUR Taxes and Fees €6.6…" at bounding box center [942, 277] width 307 height 350
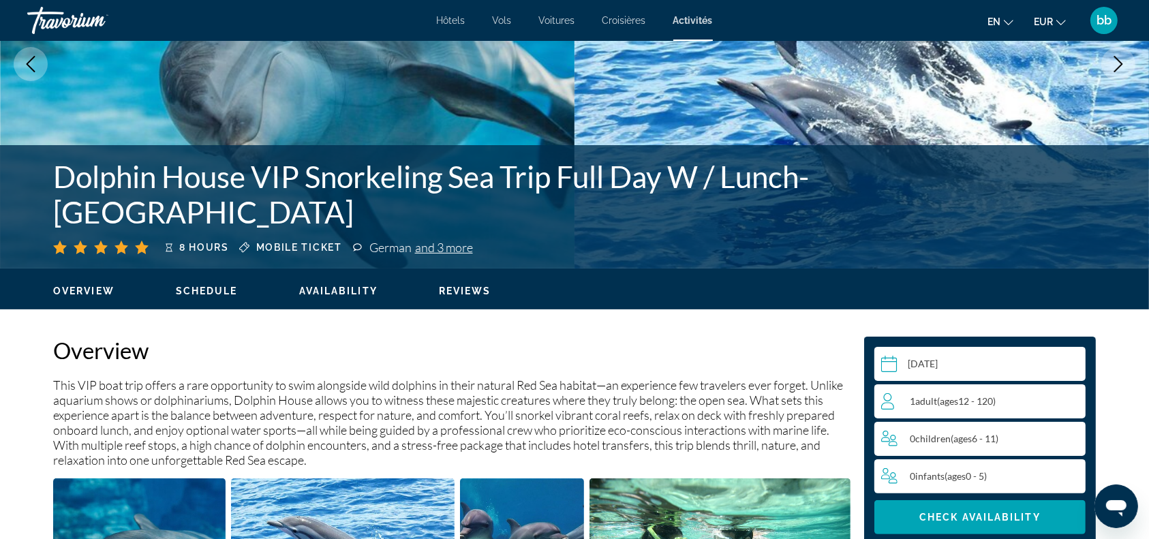
scroll to position [273, 0]
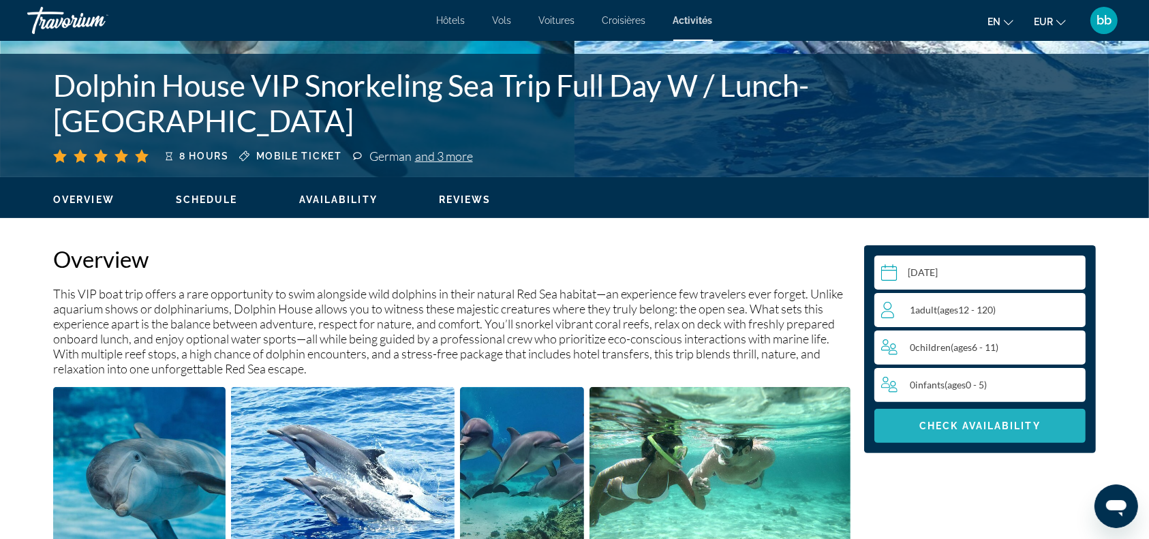
click at [1024, 420] on span "Check Availability" at bounding box center [979, 425] width 121 height 11
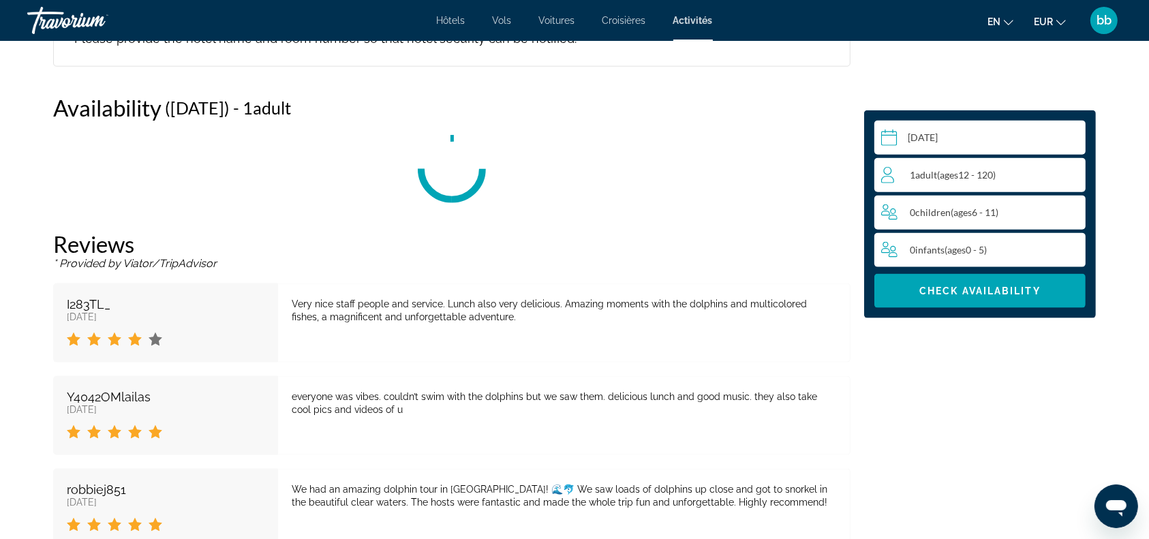
scroll to position [1688, 0]
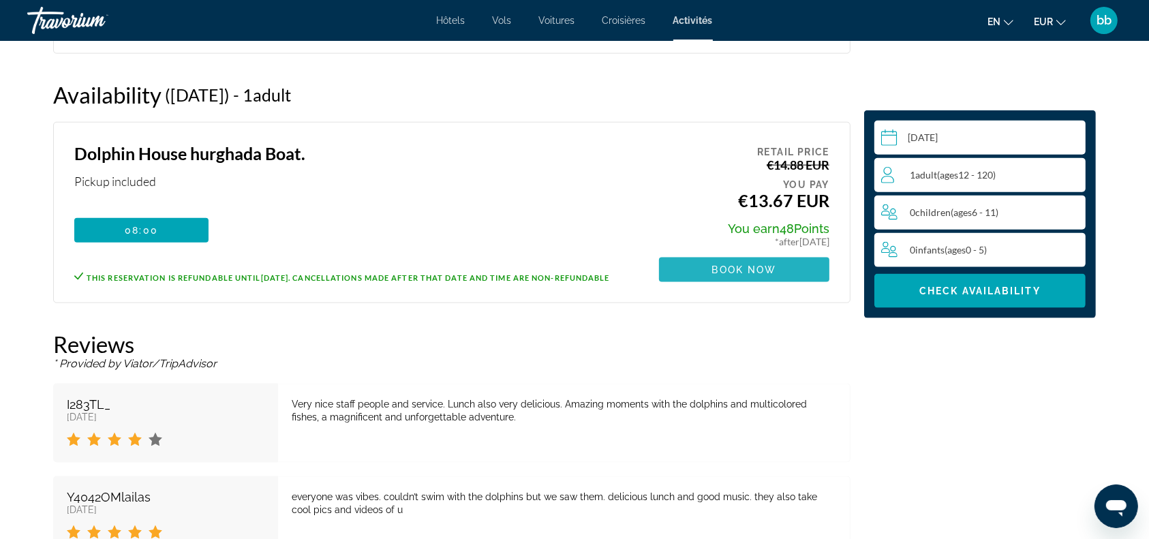
click at [775, 264] on span "Book now" at bounding box center [744, 269] width 65 height 11
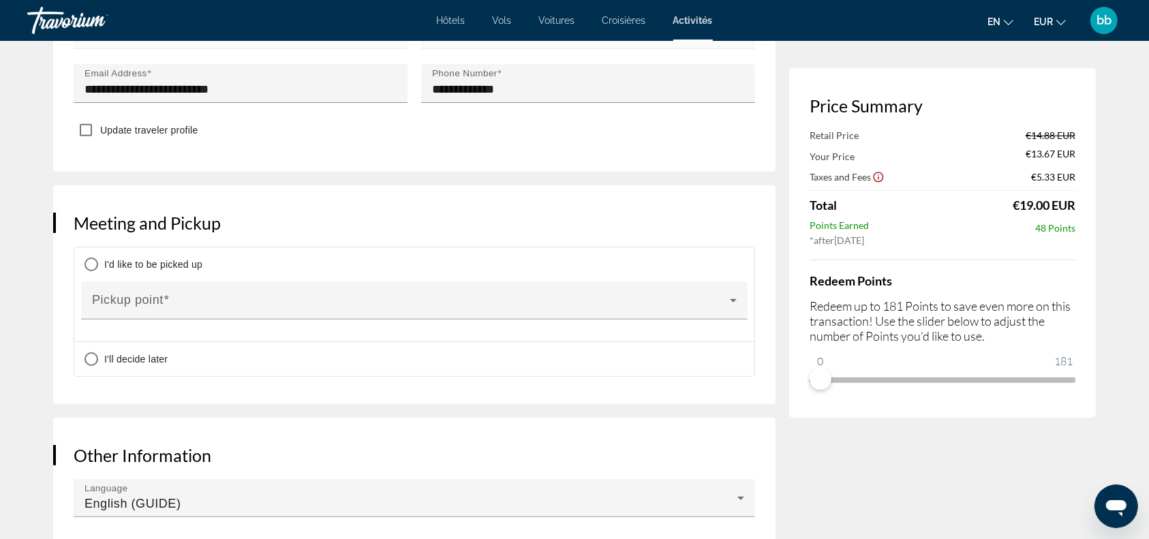
scroll to position [545, 0]
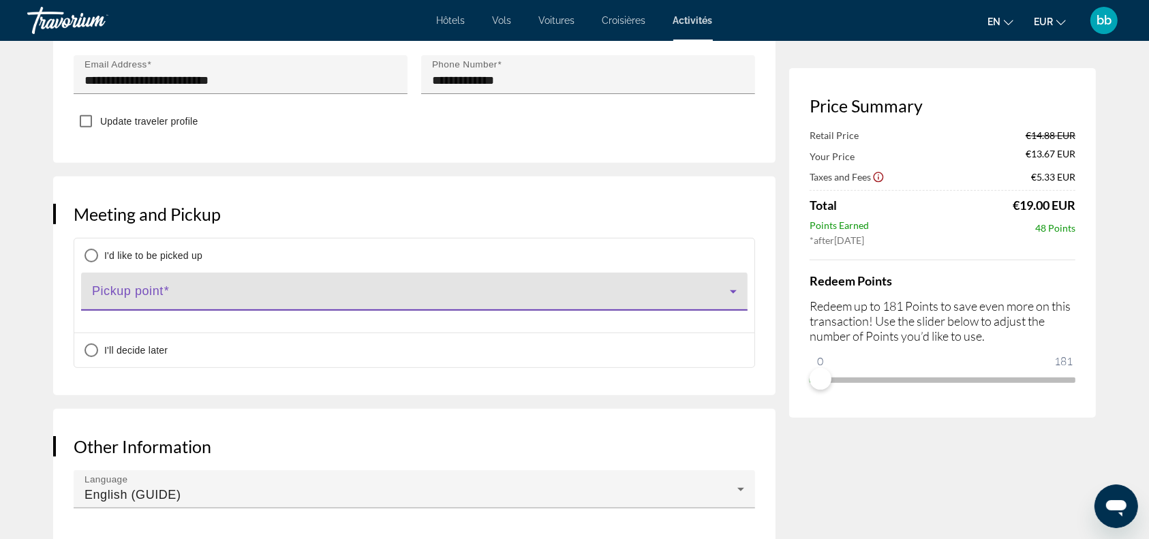
click at [732, 291] on icon "Contenu principal" at bounding box center [733, 291] width 7 height 3
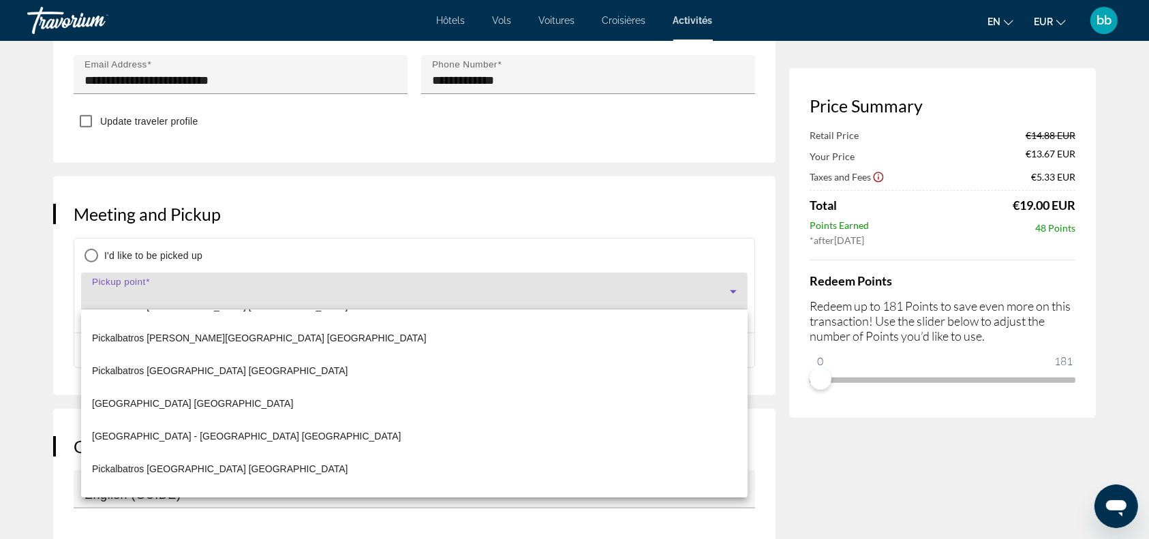
scroll to position [7904, 0]
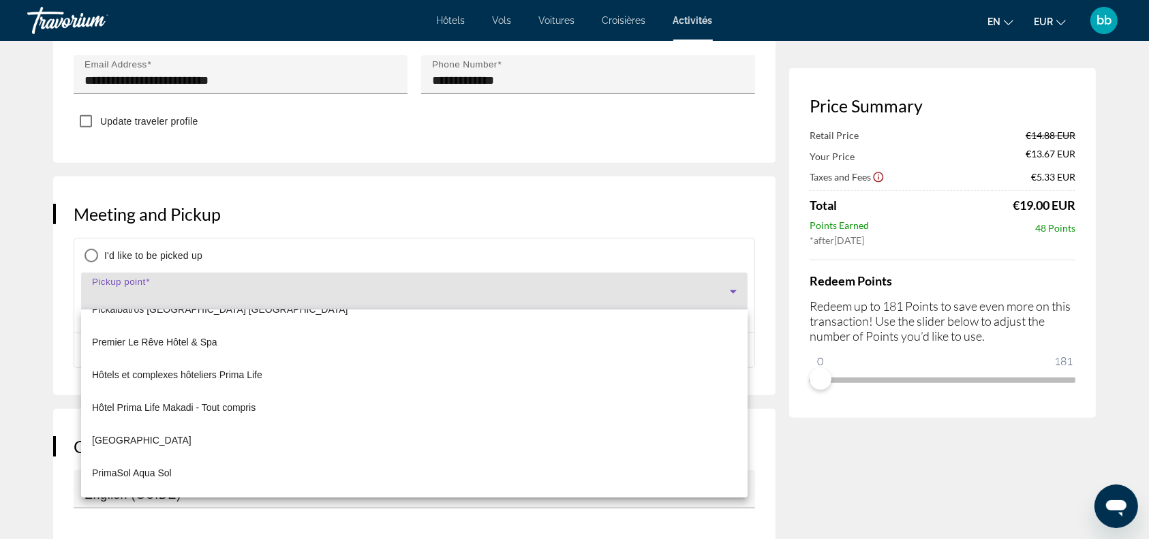
click at [899, 454] on div at bounding box center [574, 269] width 1149 height 539
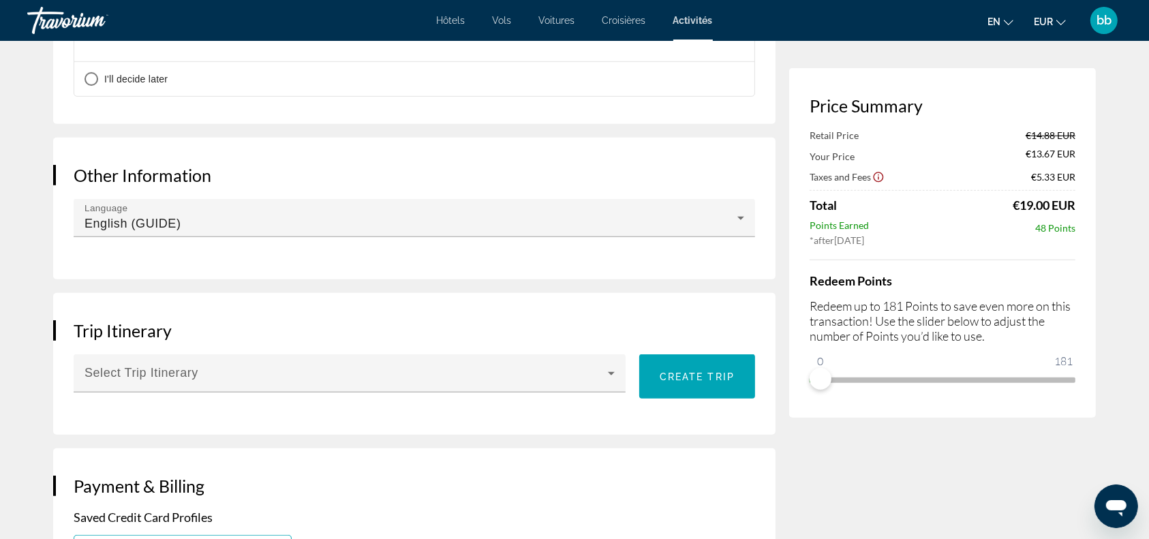
scroll to position [818, 0]
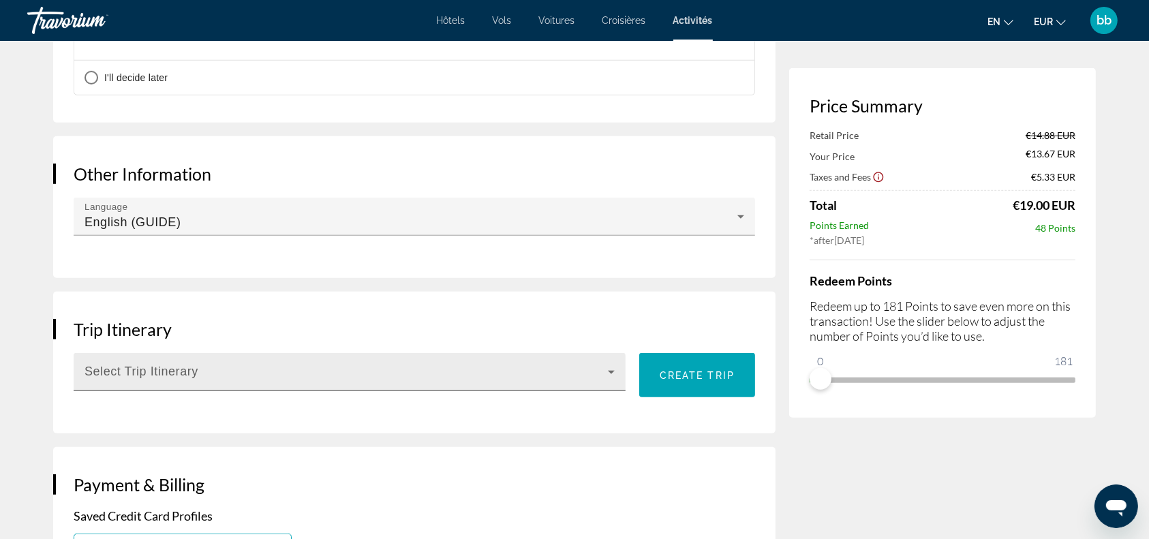
click at [611, 369] on icon "Contenu principal" at bounding box center [611, 372] width 16 height 16
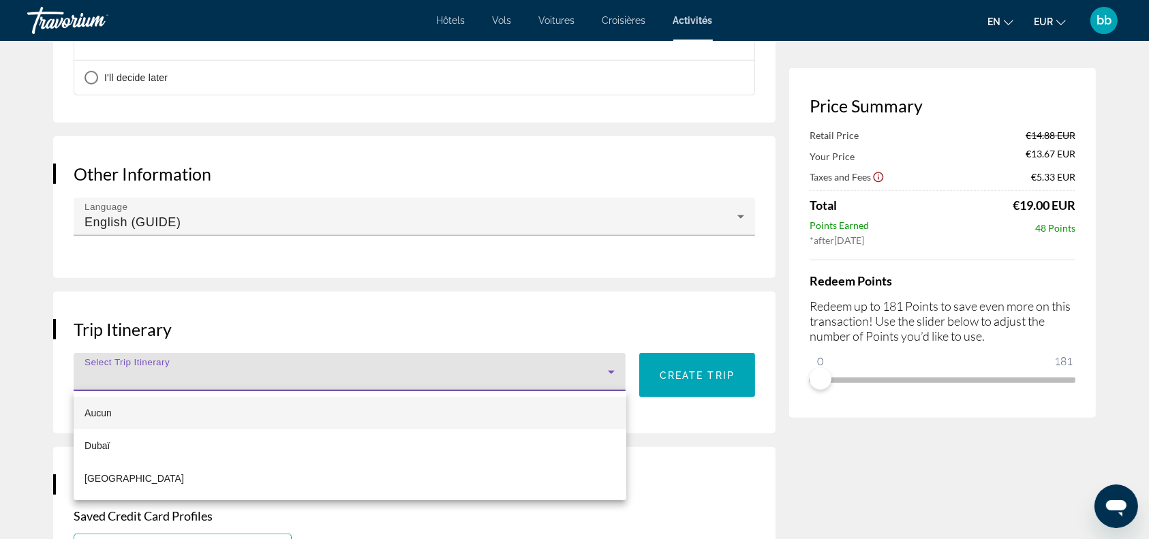
click at [1102, 15] on div at bounding box center [574, 269] width 1149 height 539
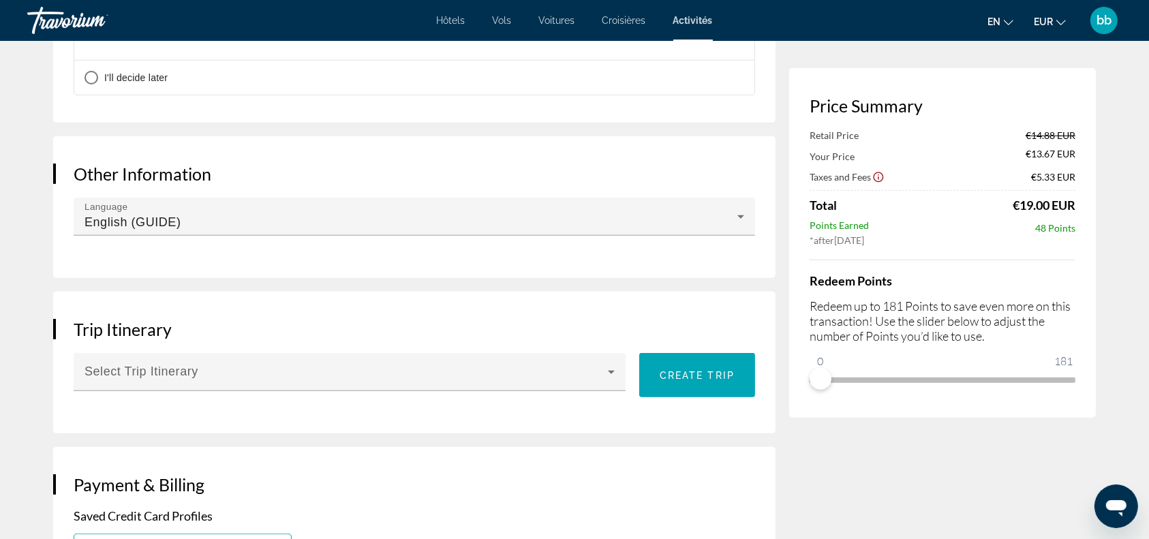
click at [1109, 19] on font "bb" at bounding box center [1103, 20] width 15 height 14
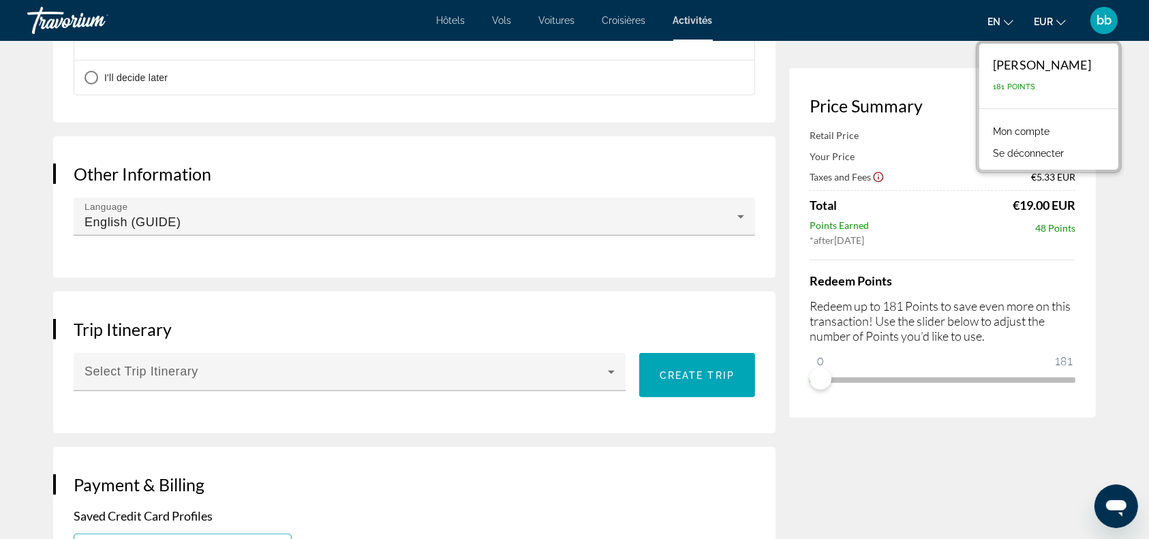
click at [1040, 129] on font "Mon compte" at bounding box center [1021, 131] width 57 height 11
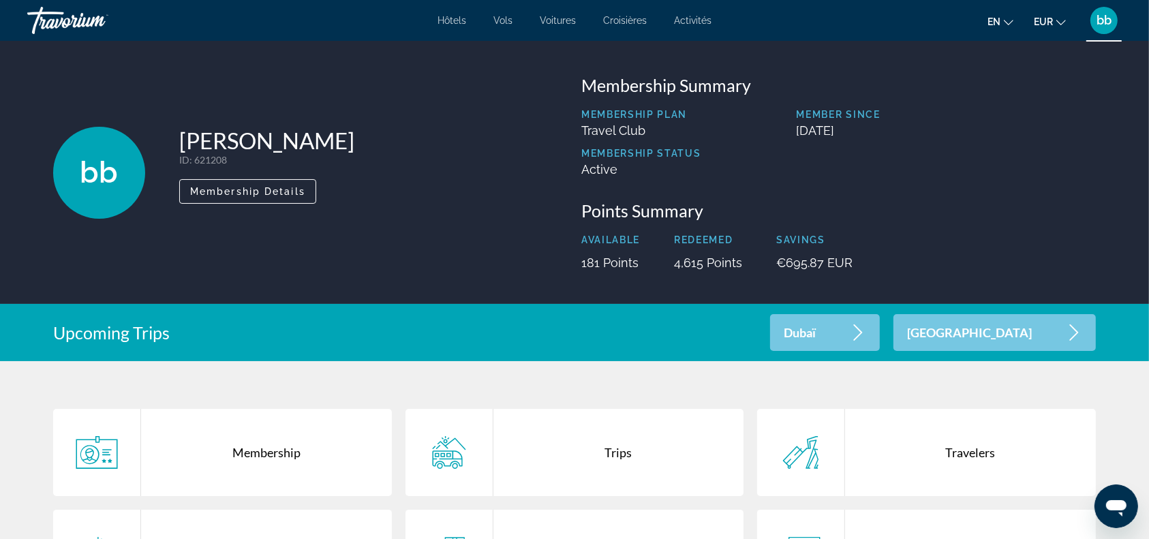
scroll to position [273, 0]
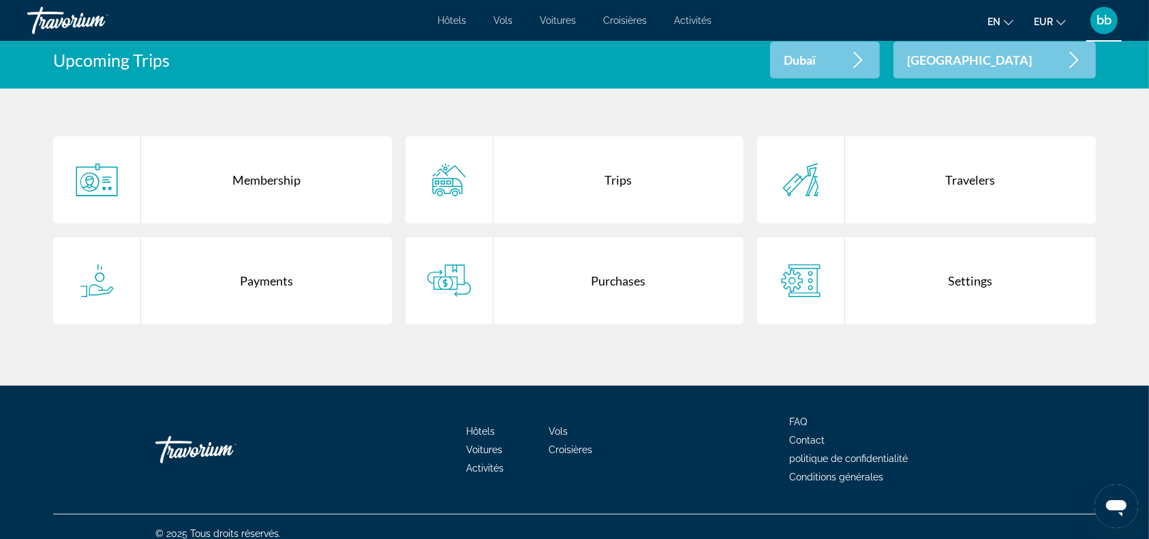
click at [626, 179] on div "Trips" at bounding box center [618, 179] width 251 height 87
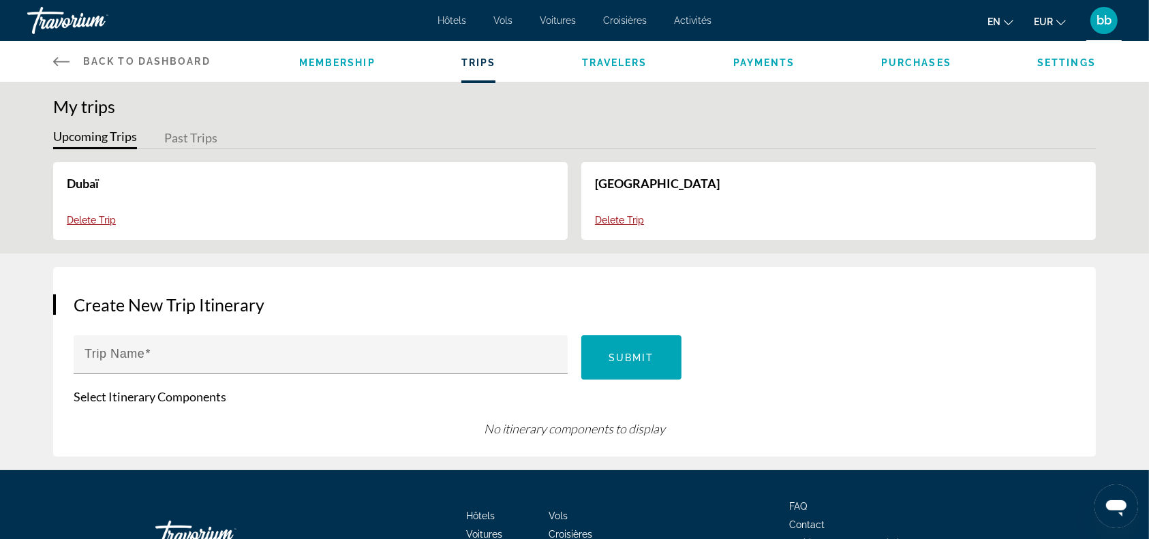
click at [198, 134] on button "Past Trips" at bounding box center [190, 138] width 53 height 21
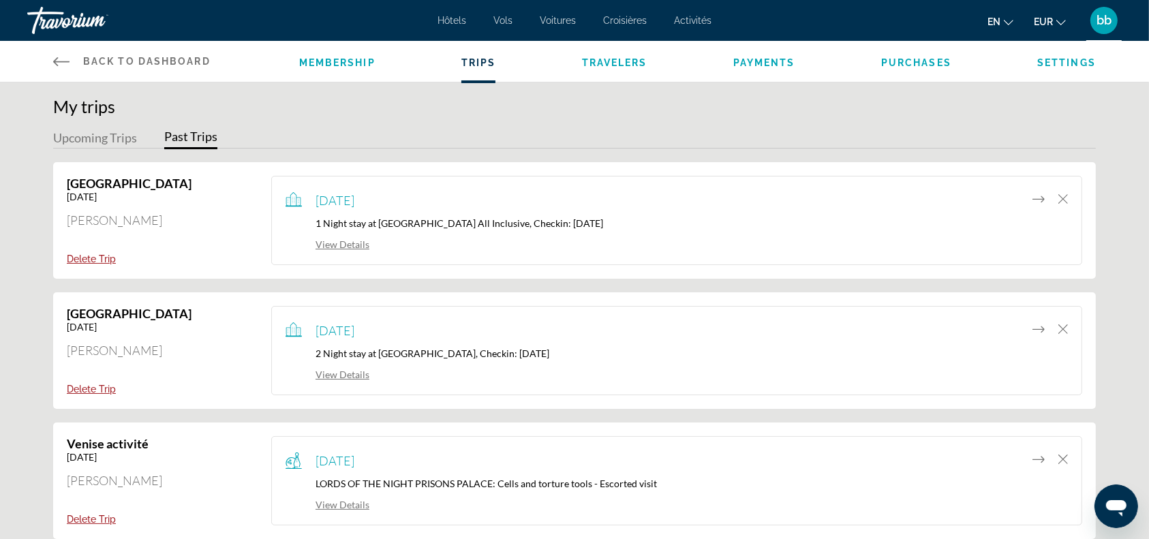
click at [1104, 19] on font "bb" at bounding box center [1103, 20] width 15 height 14
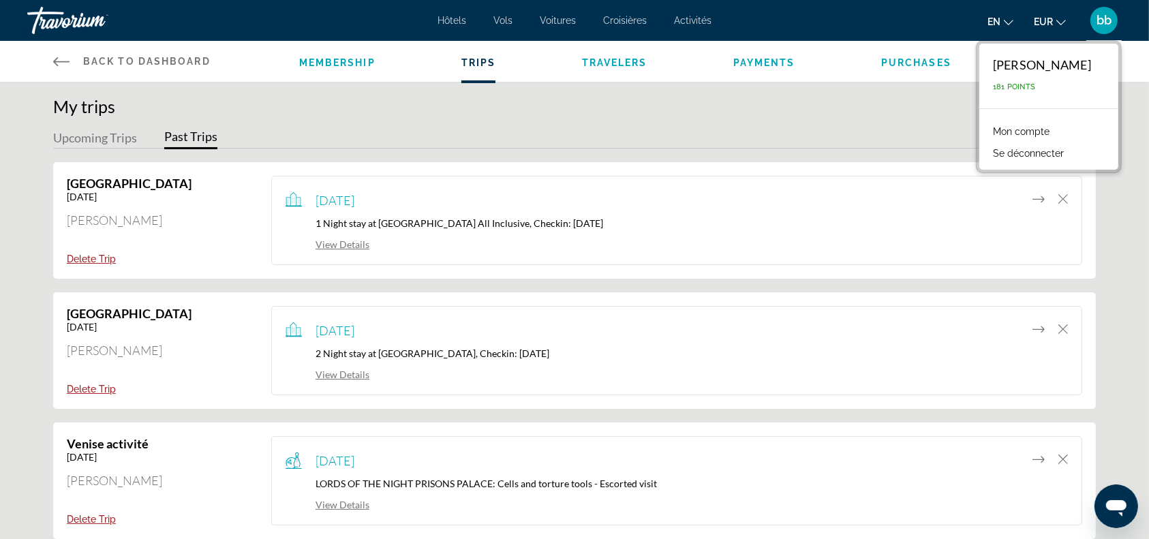
click at [1007, 131] on font "Mon compte" at bounding box center [1021, 131] width 57 height 11
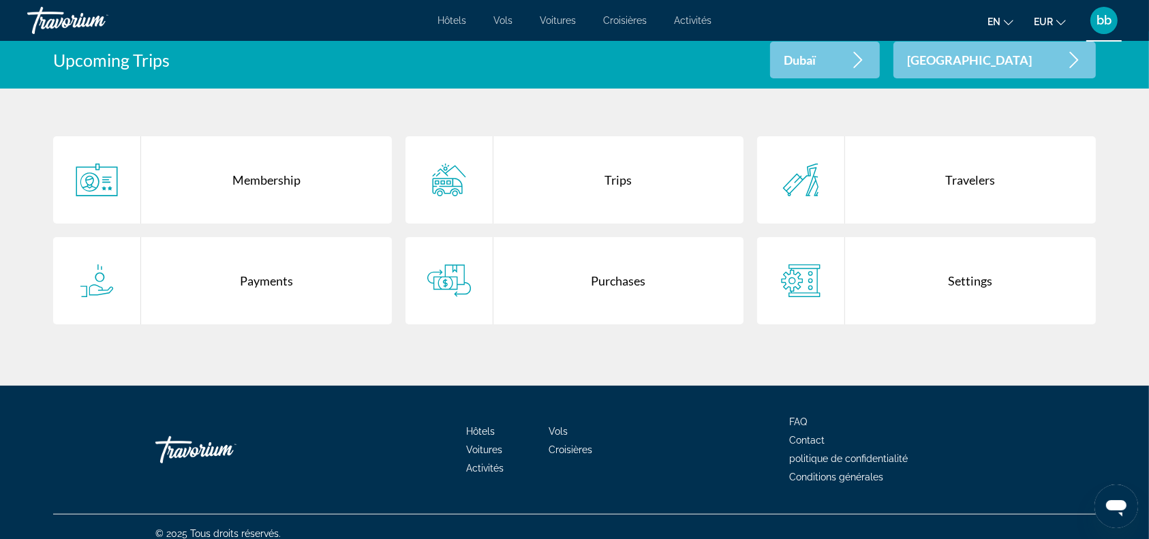
scroll to position [285, 0]
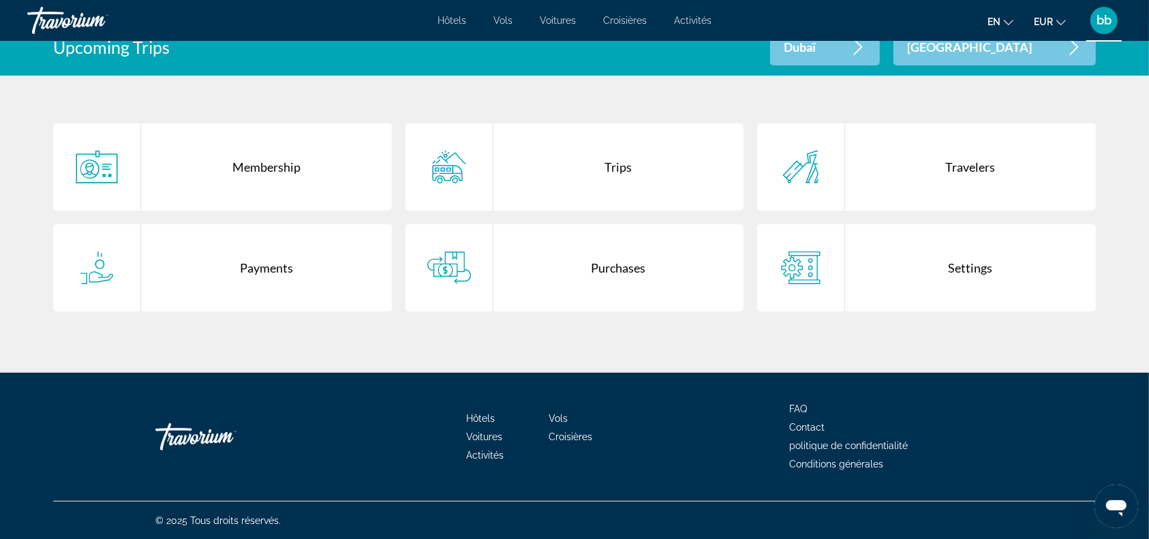
click at [896, 268] on div "Settings" at bounding box center [970, 267] width 251 height 87
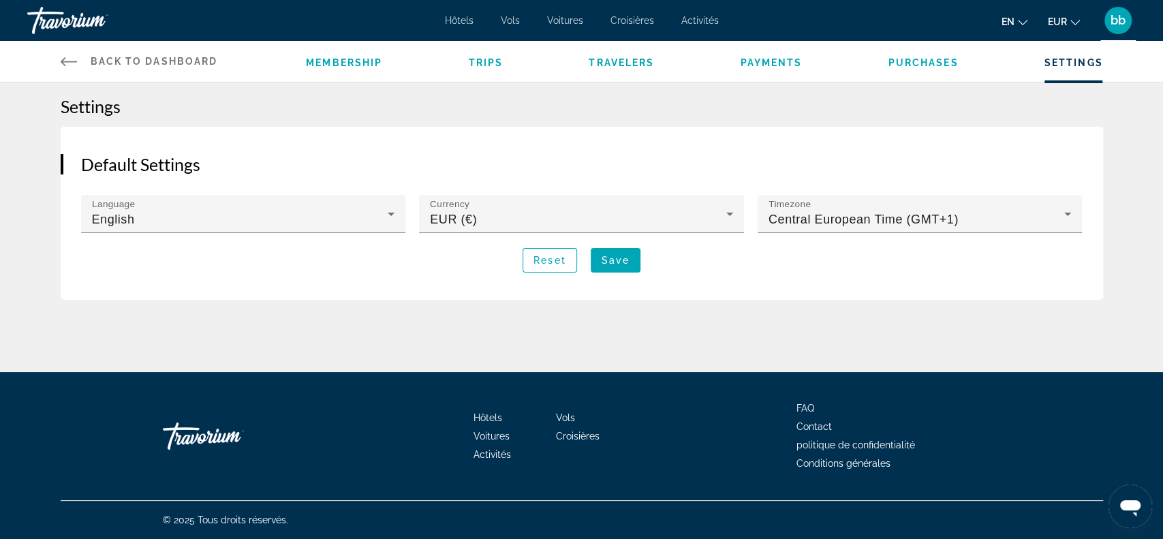
click at [622, 60] on span "Travelers" at bounding box center [621, 62] width 65 height 11
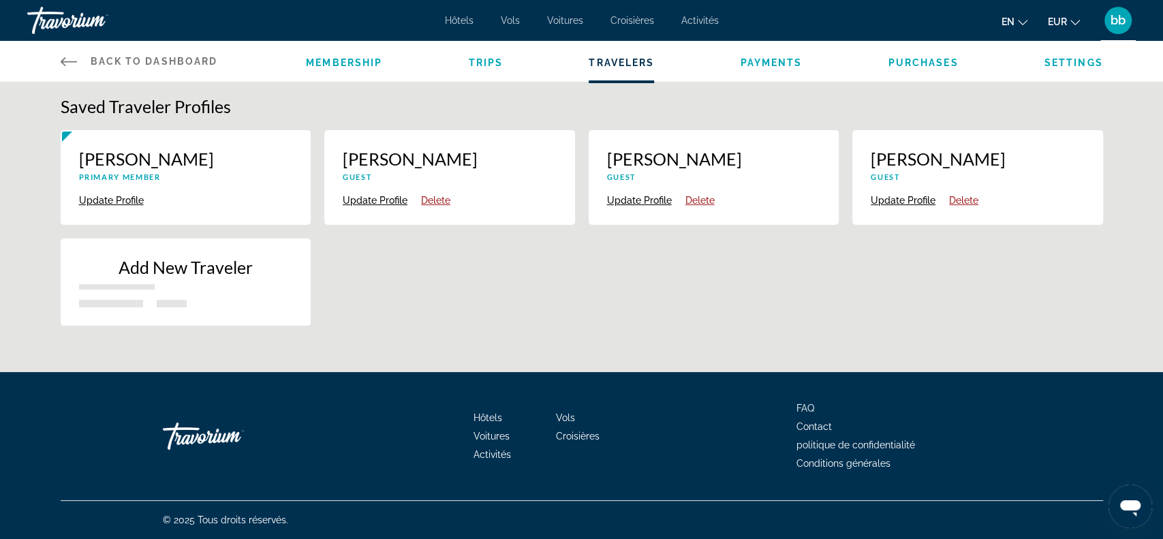
click at [485, 65] on span "Trips" at bounding box center [485, 62] width 35 height 11
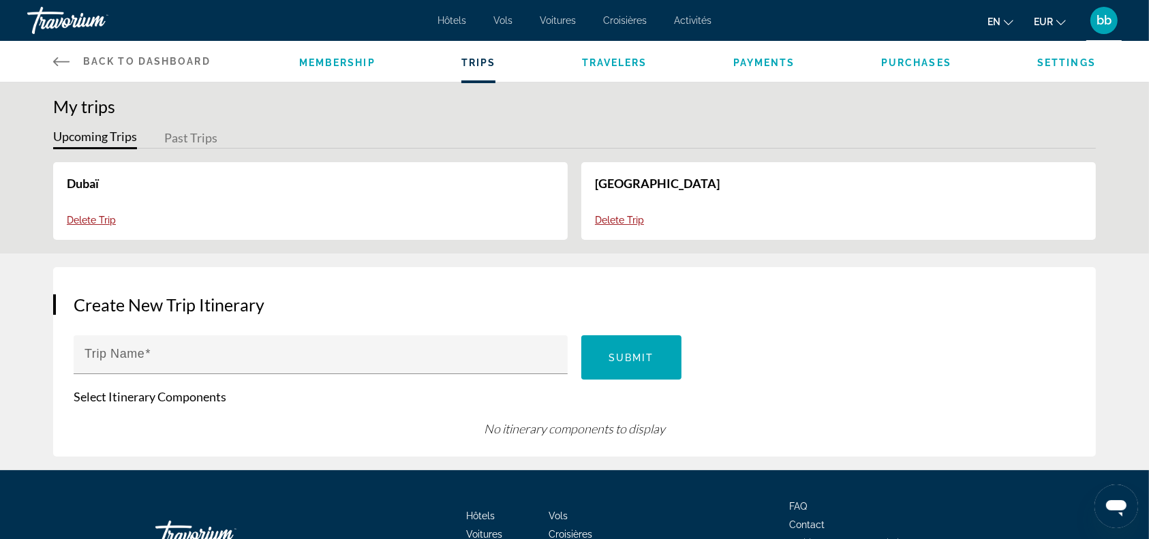
click at [624, 181] on link "Maldives" at bounding box center [657, 183] width 125 height 15
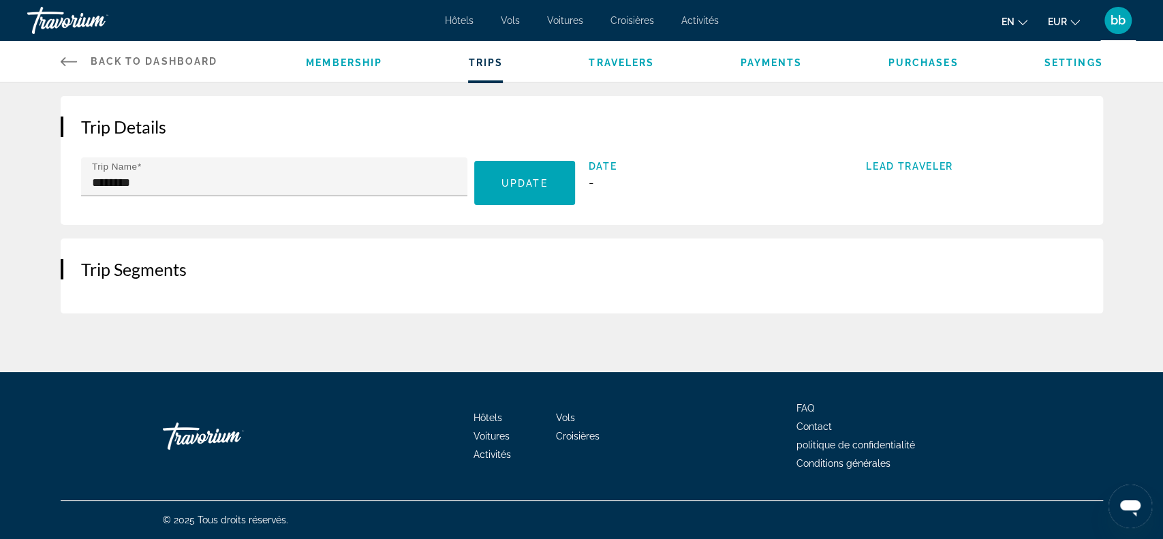
click at [61, 58] on icon "Contenu principal" at bounding box center [69, 61] width 16 height 16
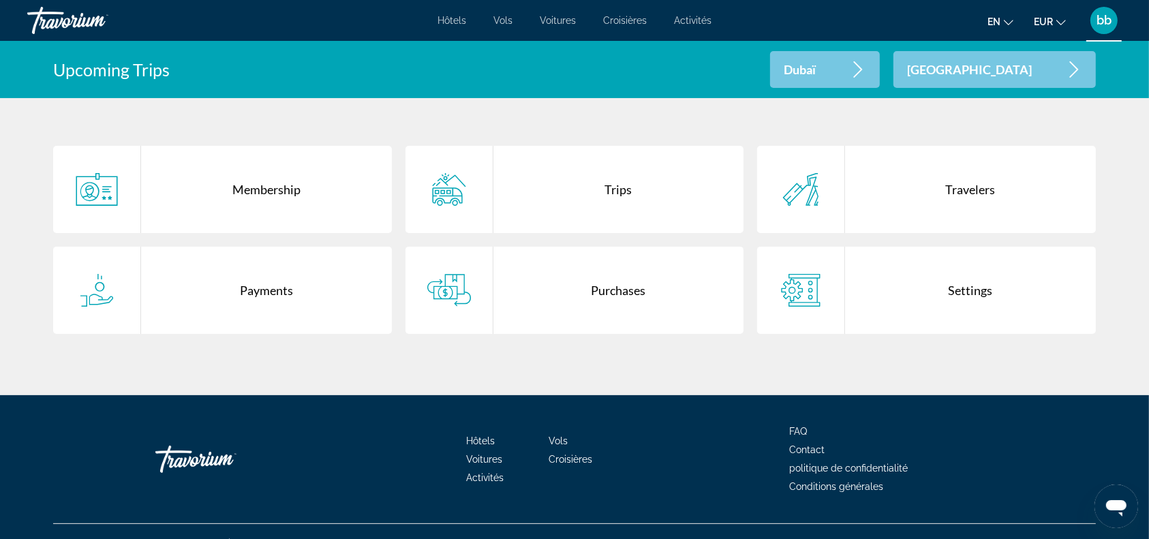
scroll to position [285, 0]
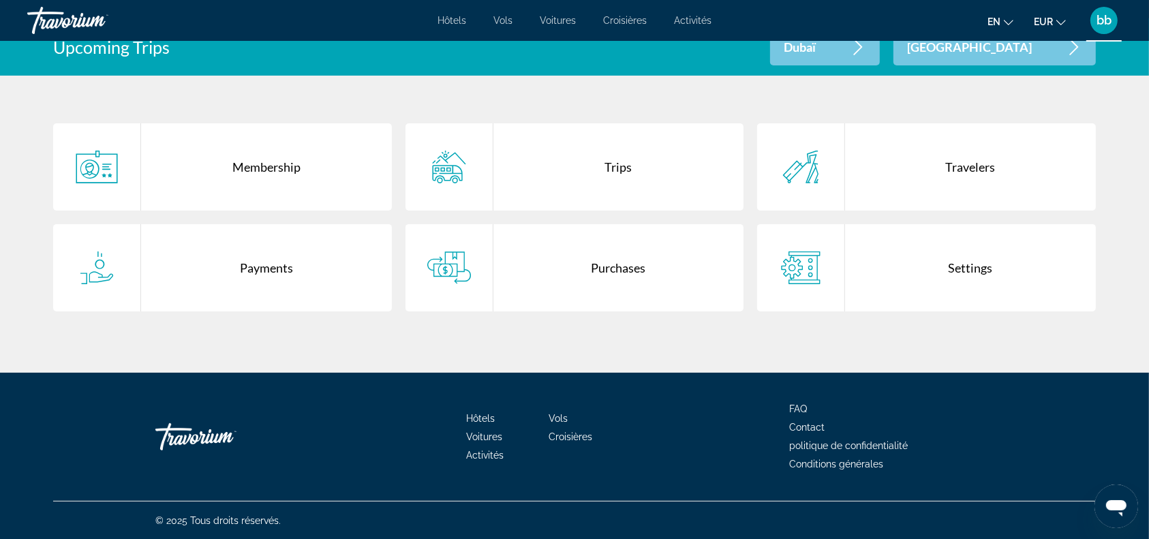
click at [626, 161] on div "Trips" at bounding box center [618, 166] width 251 height 87
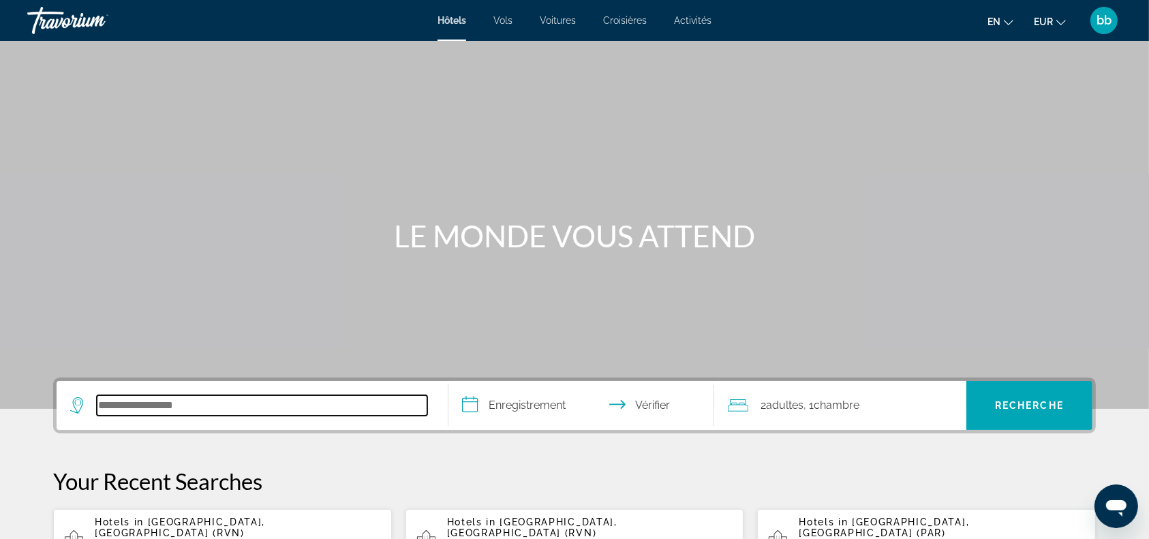
click at [165, 406] on input "Rechercher une destination hôtelière" at bounding box center [262, 405] width 330 height 20
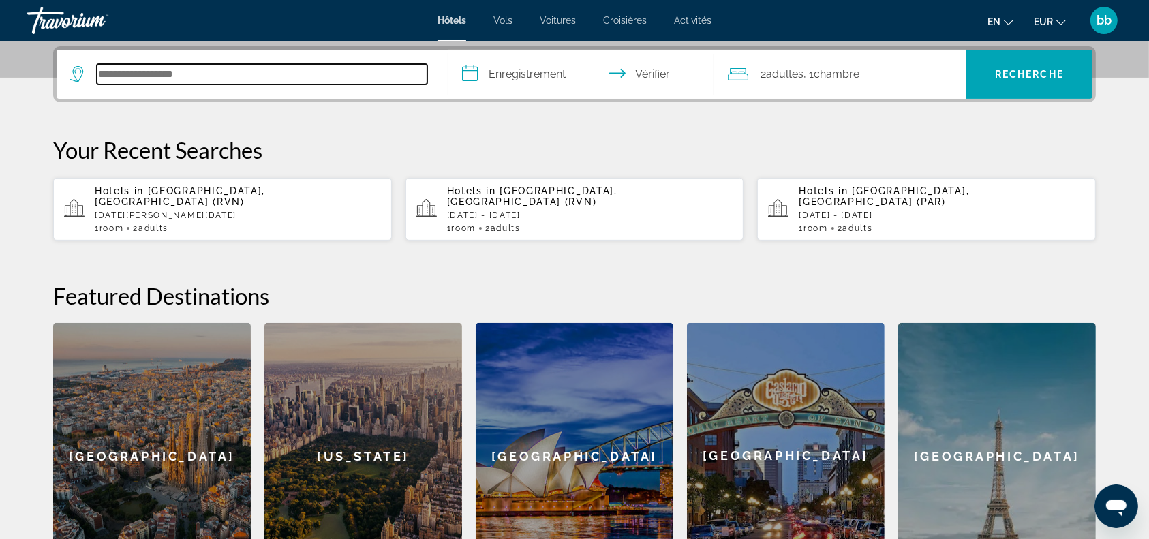
scroll to position [333, 0]
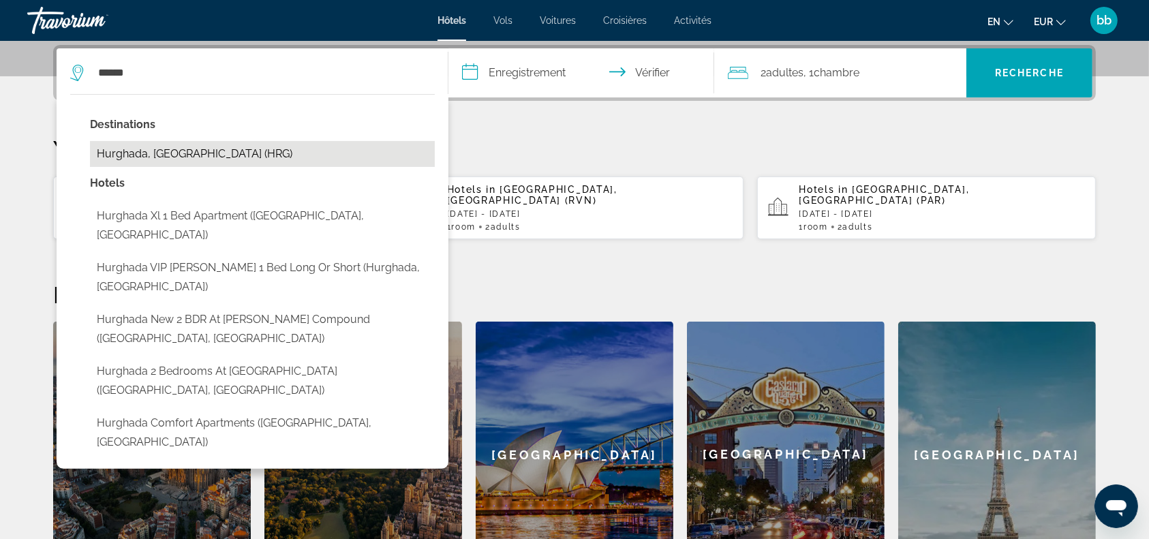
click at [248, 155] on button "Hurghada, [GEOGRAPHIC_DATA] (HRG)" at bounding box center [262, 154] width 345 height 26
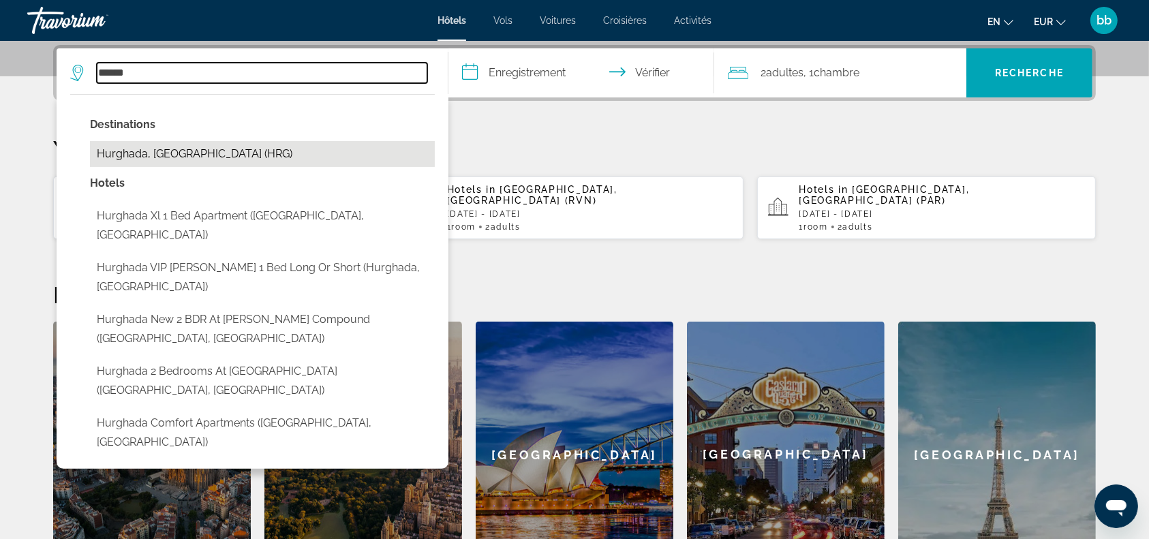
type input "**********"
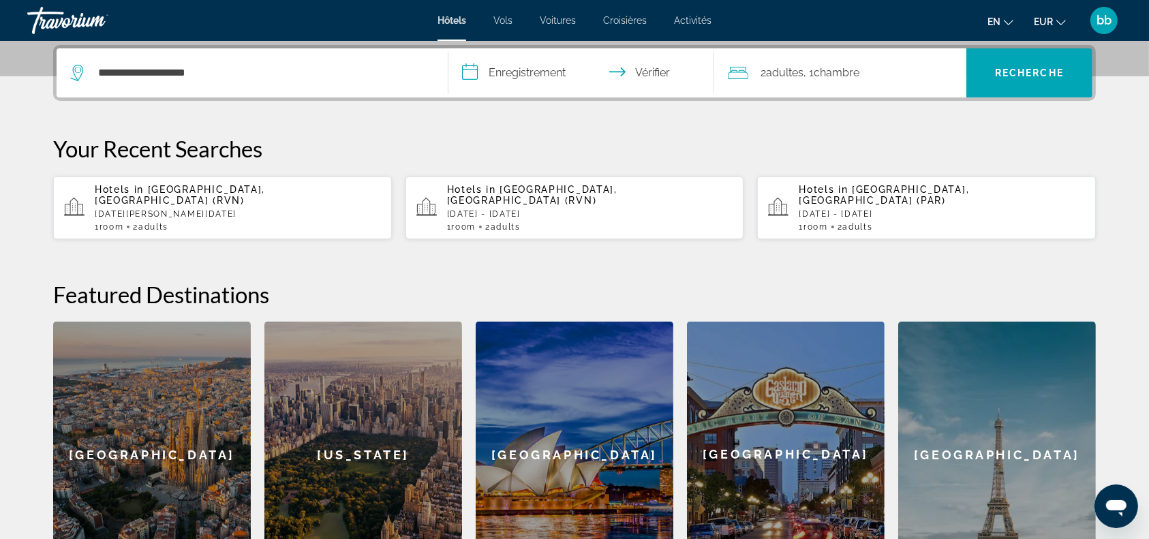
click at [472, 72] on input "**********" at bounding box center [583, 74] width 271 height 53
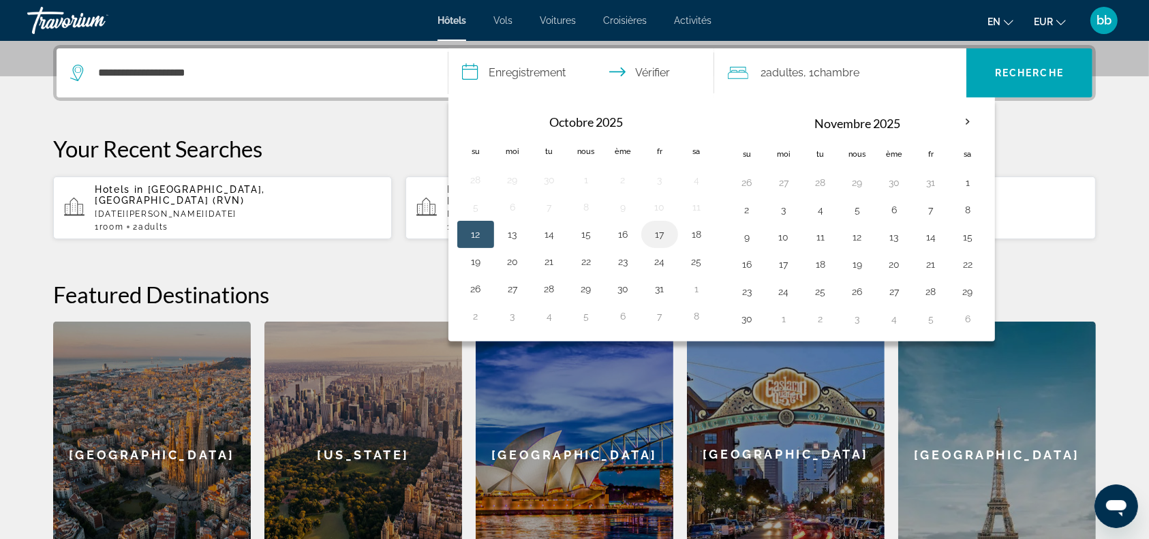
click at [659, 232] on button "17" at bounding box center [660, 234] width 22 height 19
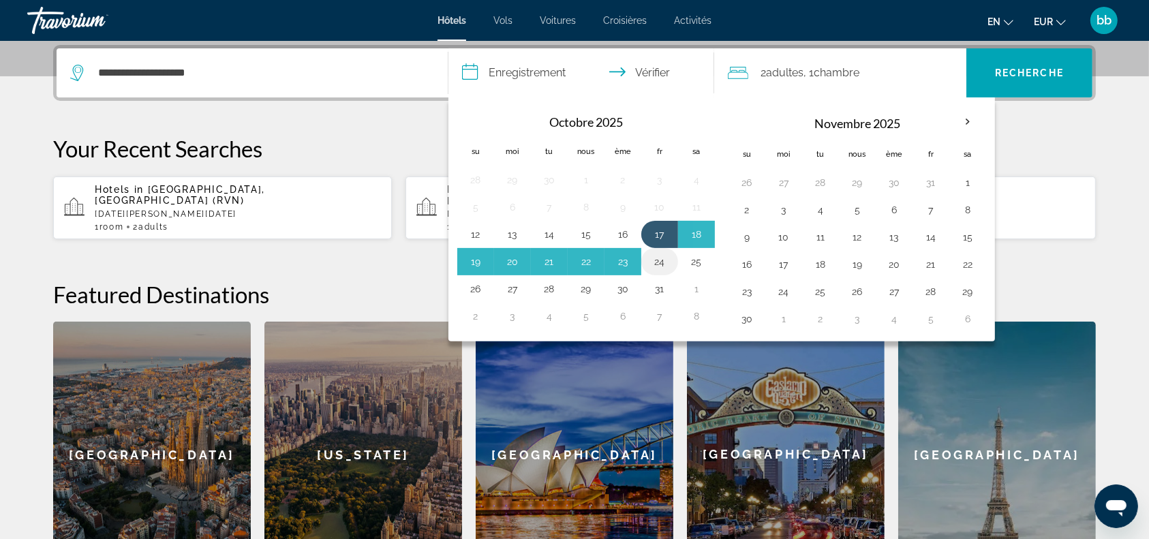
click at [657, 264] on button "24" at bounding box center [660, 261] width 22 height 19
type input "**********"
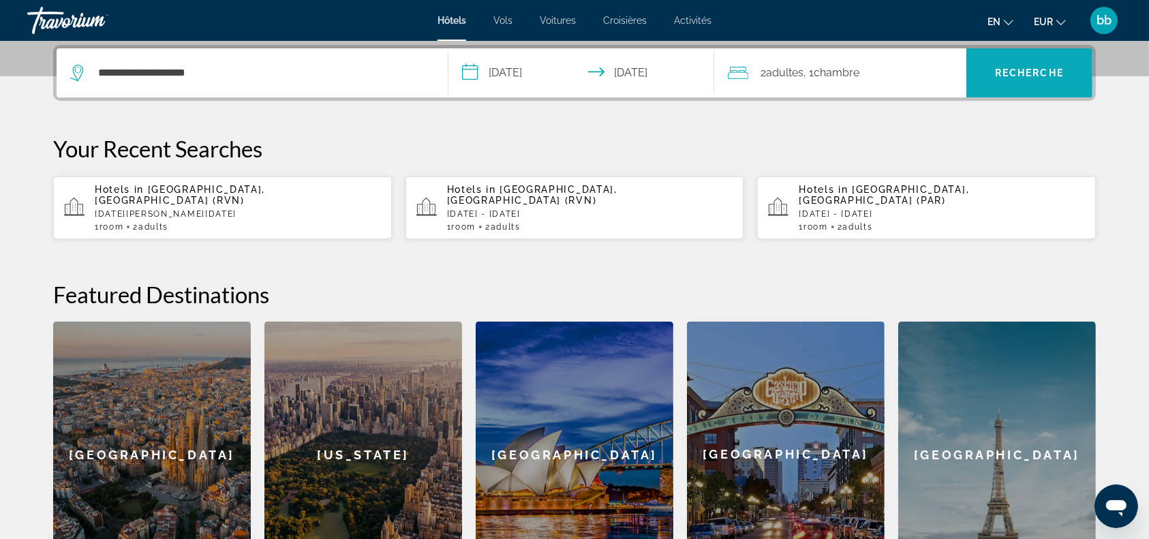
click at [992, 74] on span "Recherche" at bounding box center [1029, 73] width 126 height 33
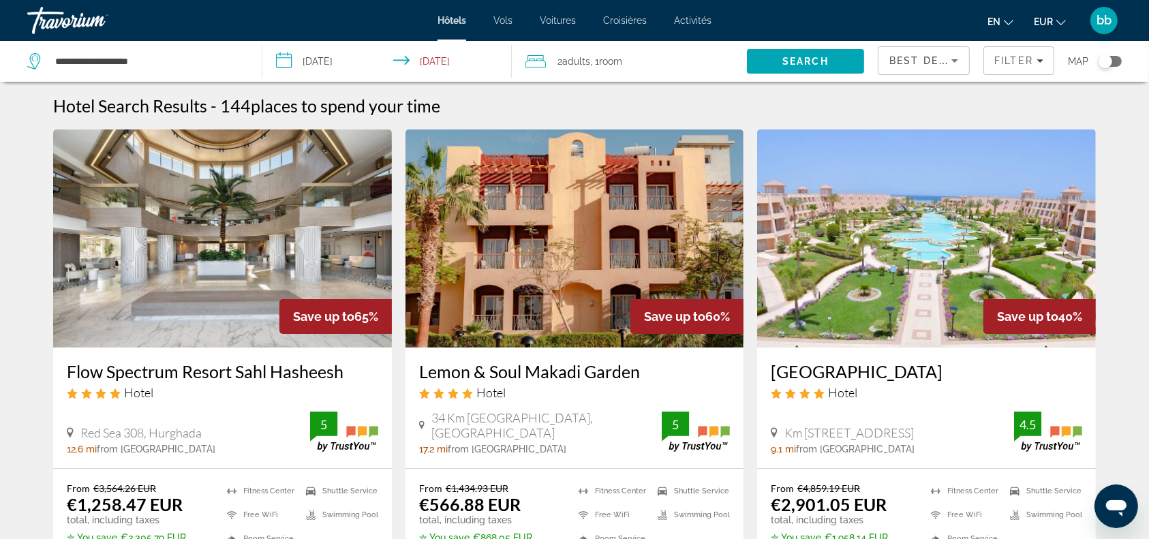
click at [241, 247] on img "Contenu principal" at bounding box center [222, 238] width 339 height 218
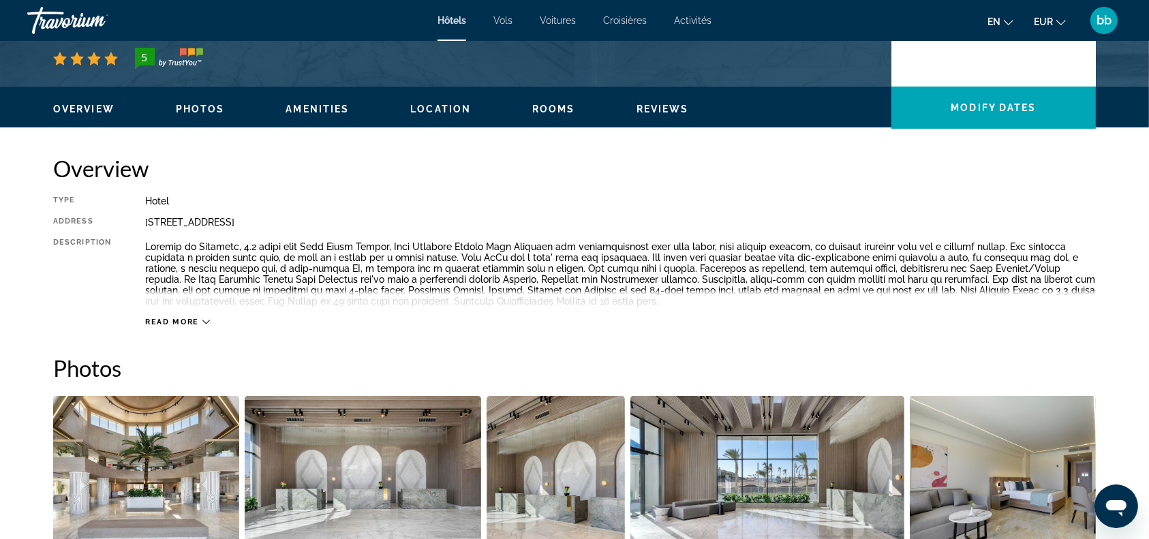
scroll to position [545, 0]
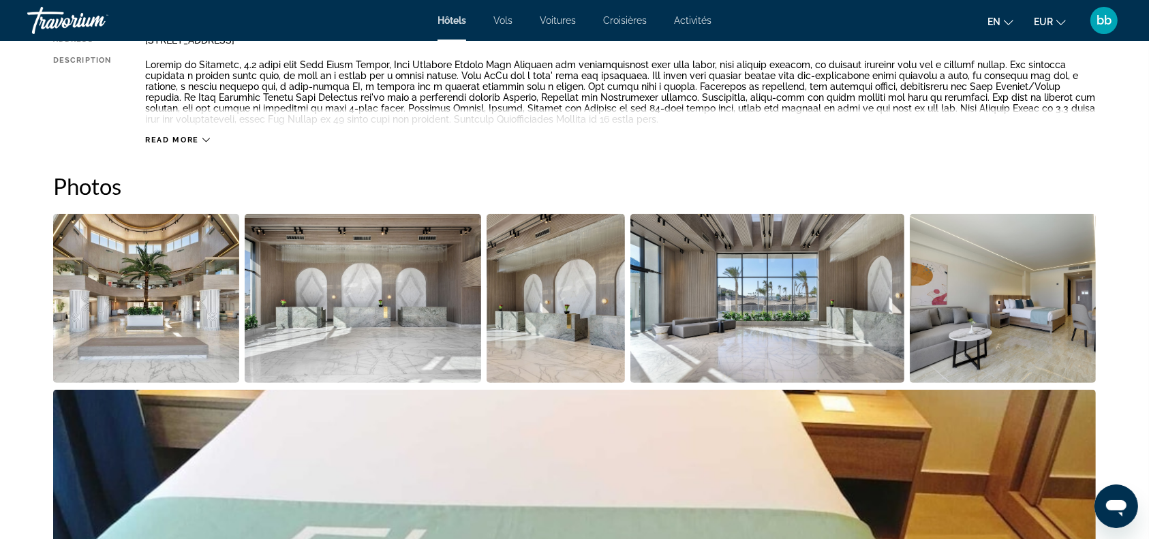
click at [151, 282] on img "Open full-screen image slider" at bounding box center [146, 298] width 186 height 169
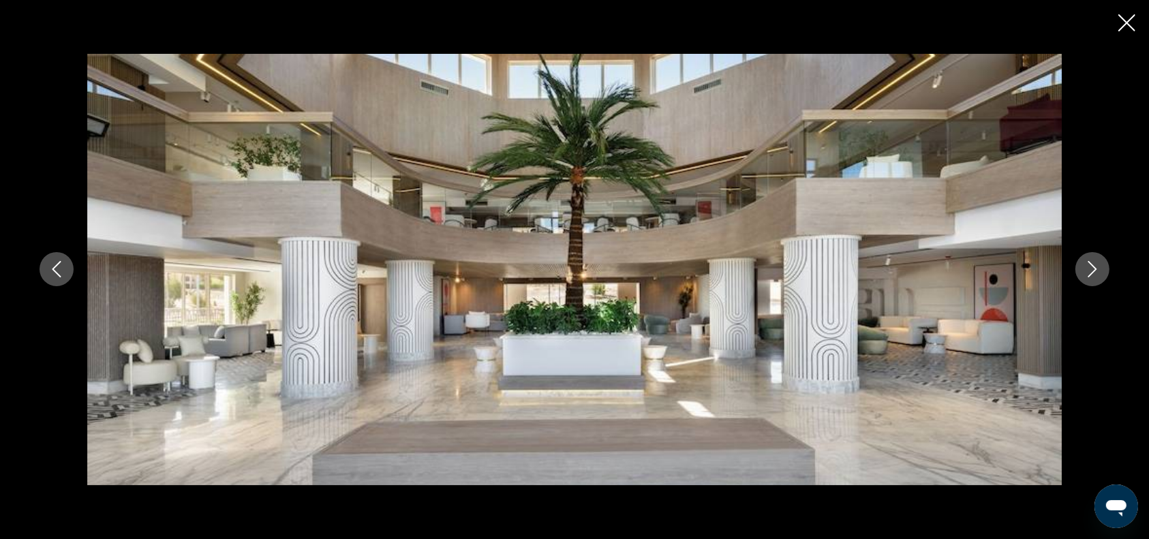
click at [1093, 271] on icon "Next image" at bounding box center [1092, 270] width 9 height 16
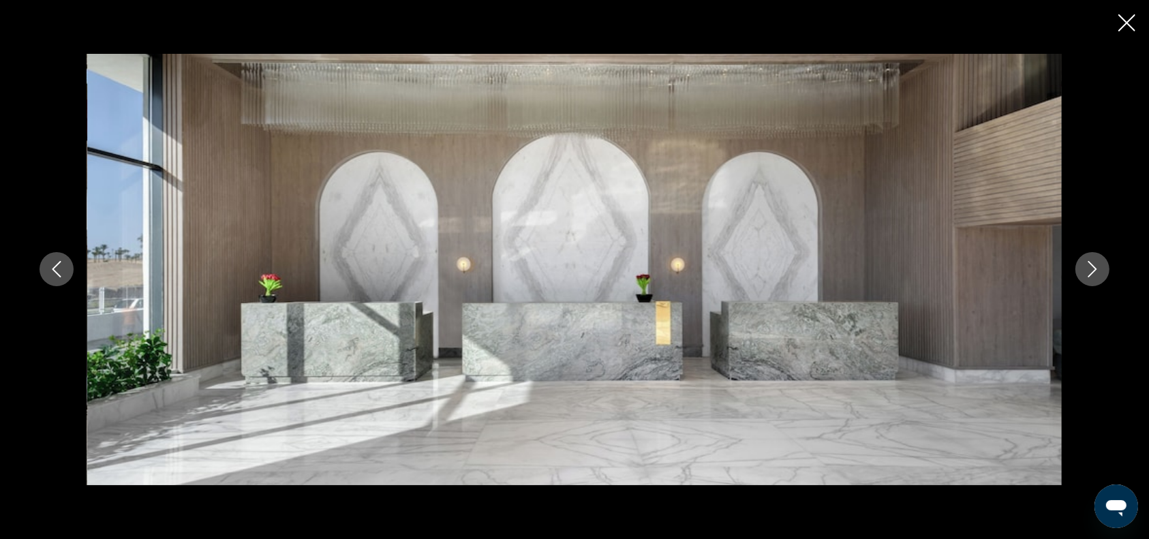
click at [1092, 269] on icon "Next image" at bounding box center [1092, 269] width 16 height 16
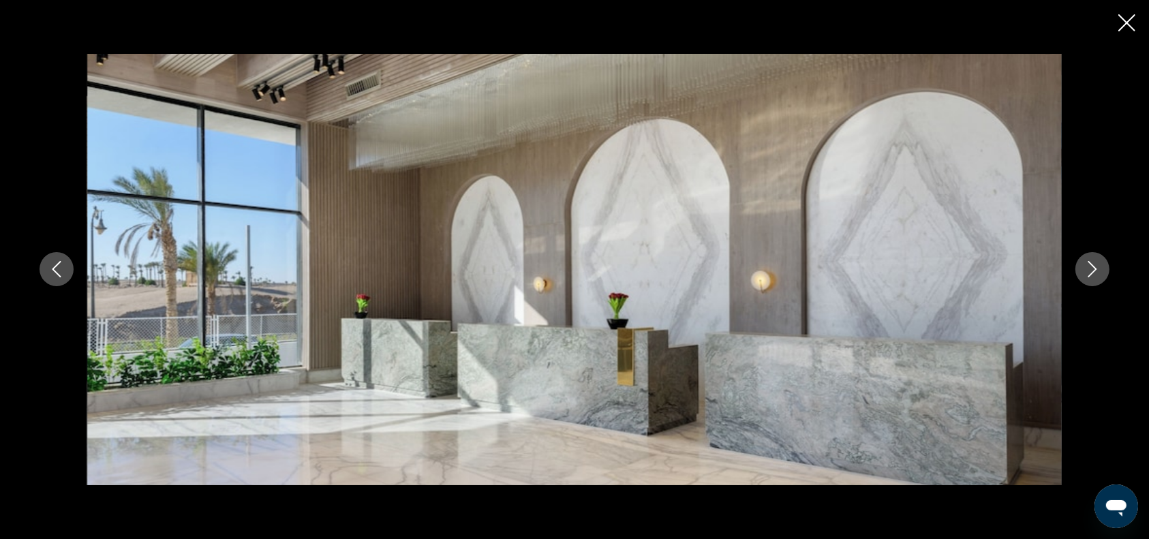
click at [1092, 269] on icon "Next image" at bounding box center [1092, 269] width 16 height 16
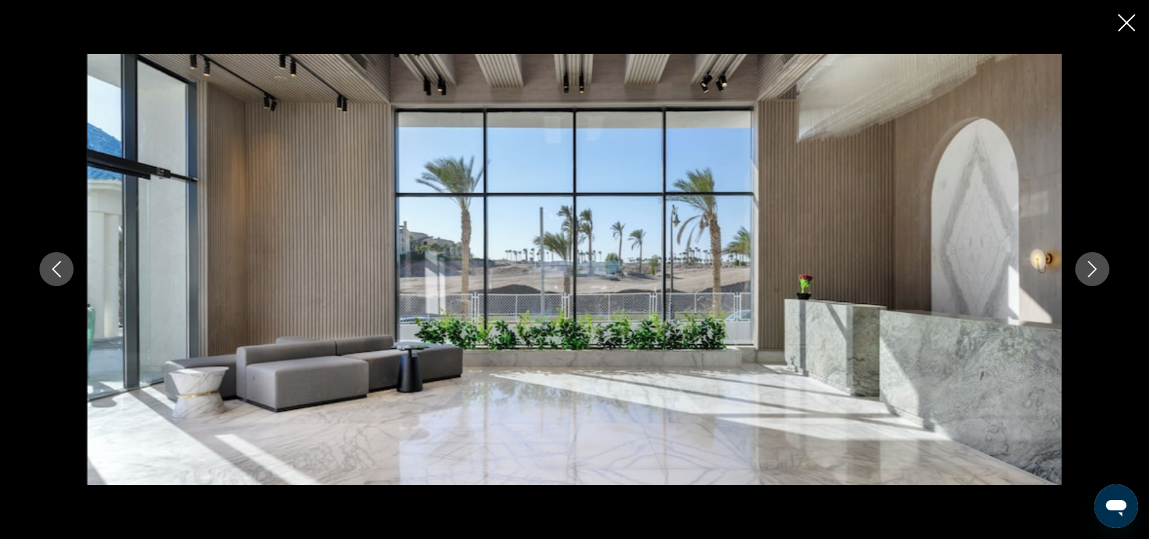
click at [1092, 269] on icon "Next image" at bounding box center [1092, 269] width 16 height 16
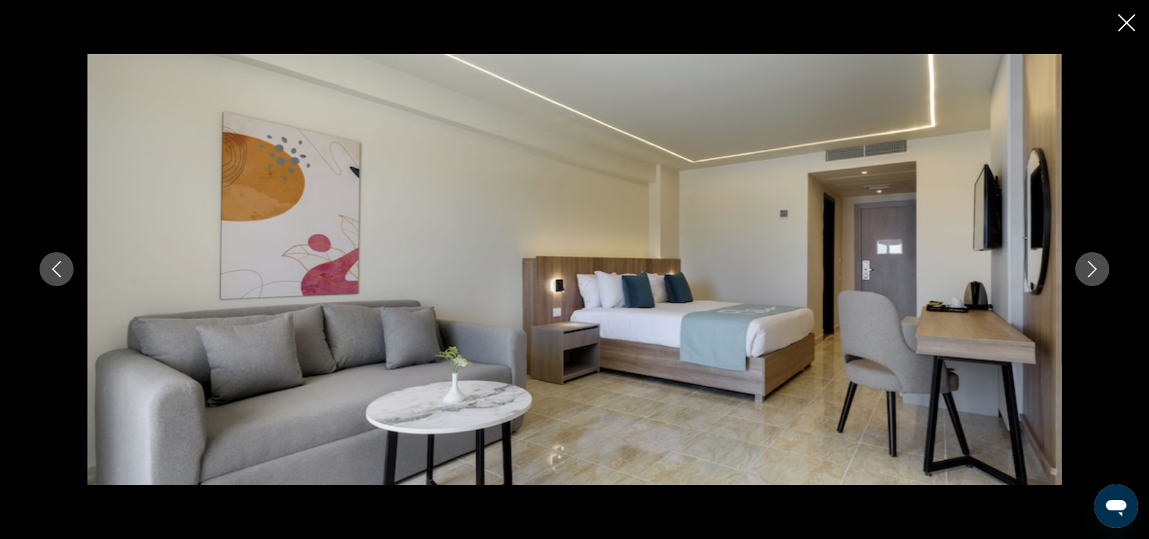
click at [1092, 269] on icon "Next image" at bounding box center [1092, 269] width 16 height 16
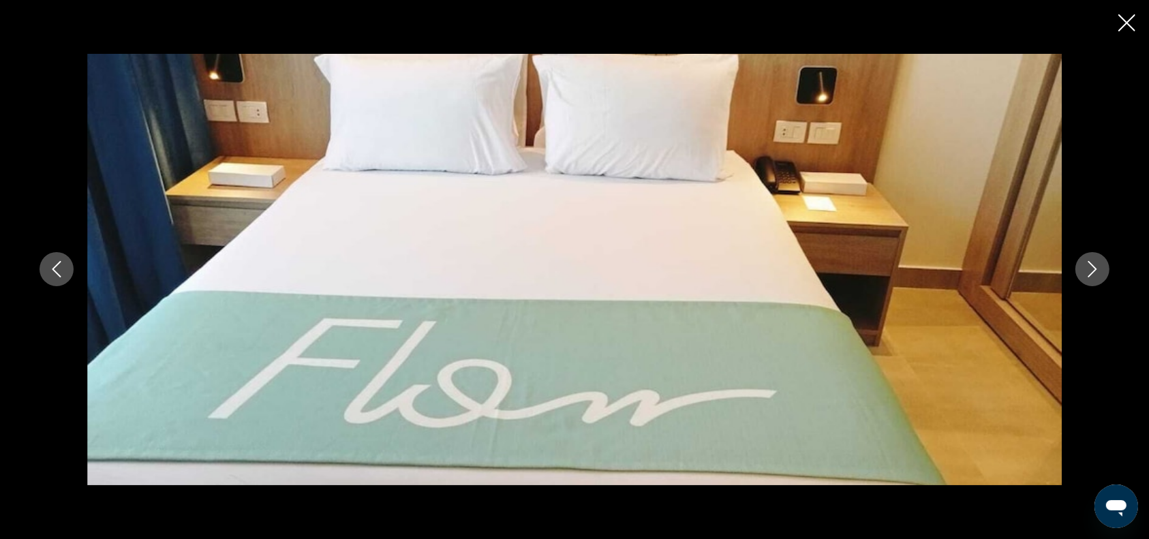
click at [1092, 269] on icon "Next image" at bounding box center [1092, 269] width 16 height 16
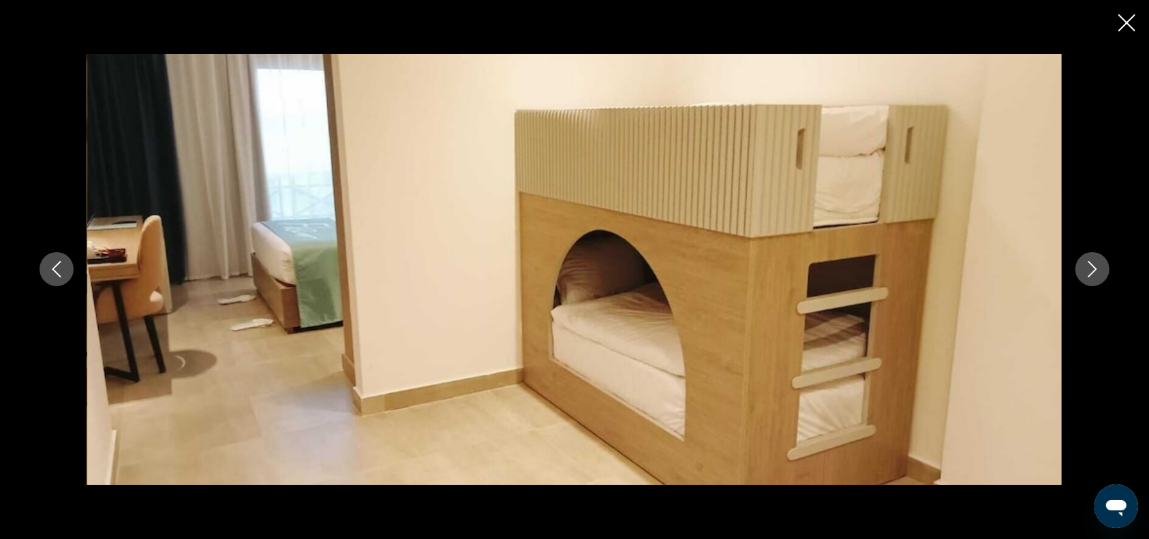
click at [1125, 27] on icon "Close slideshow" at bounding box center [1126, 22] width 17 height 17
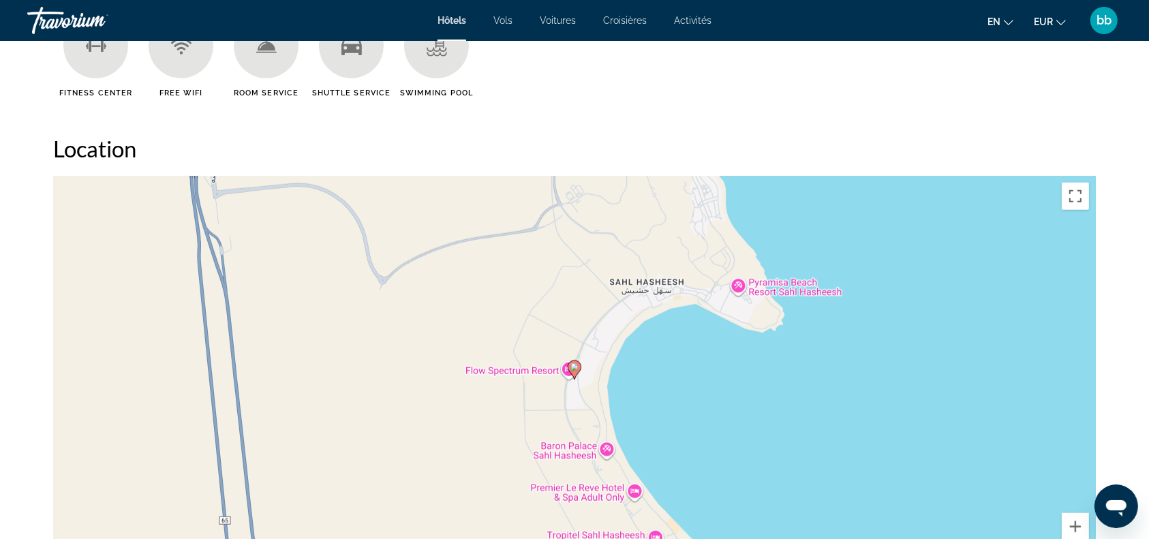
scroll to position [1090, 0]
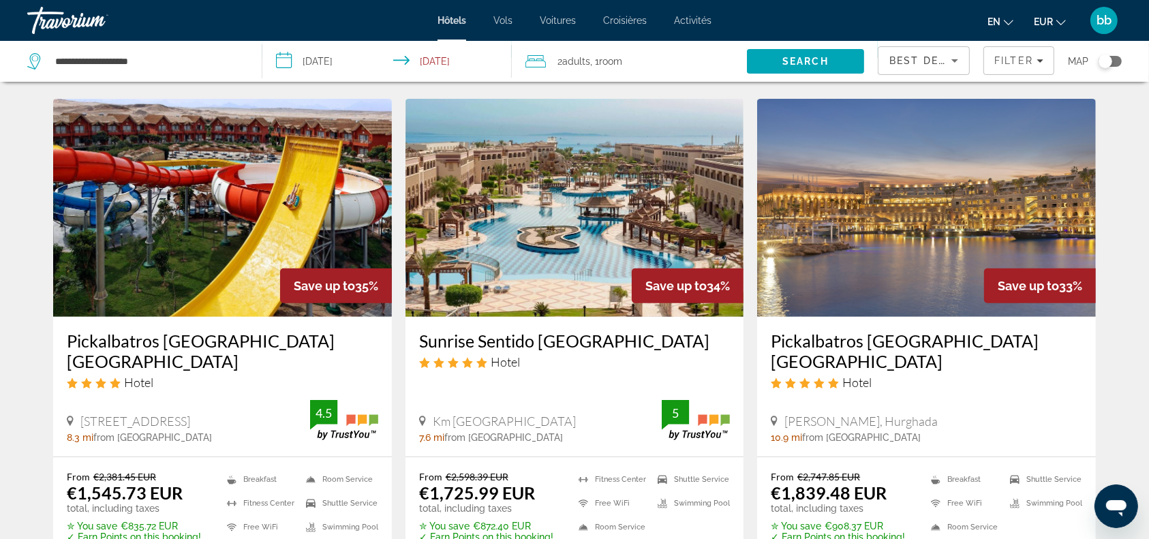
scroll to position [545, 0]
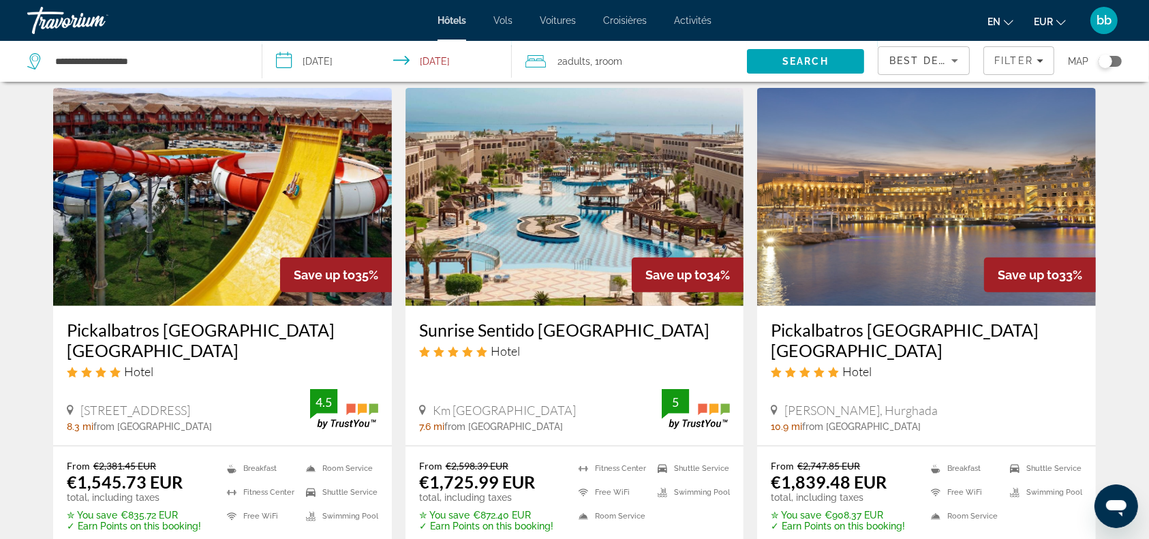
click at [538, 238] on img "Contenu principal" at bounding box center [574, 197] width 339 height 218
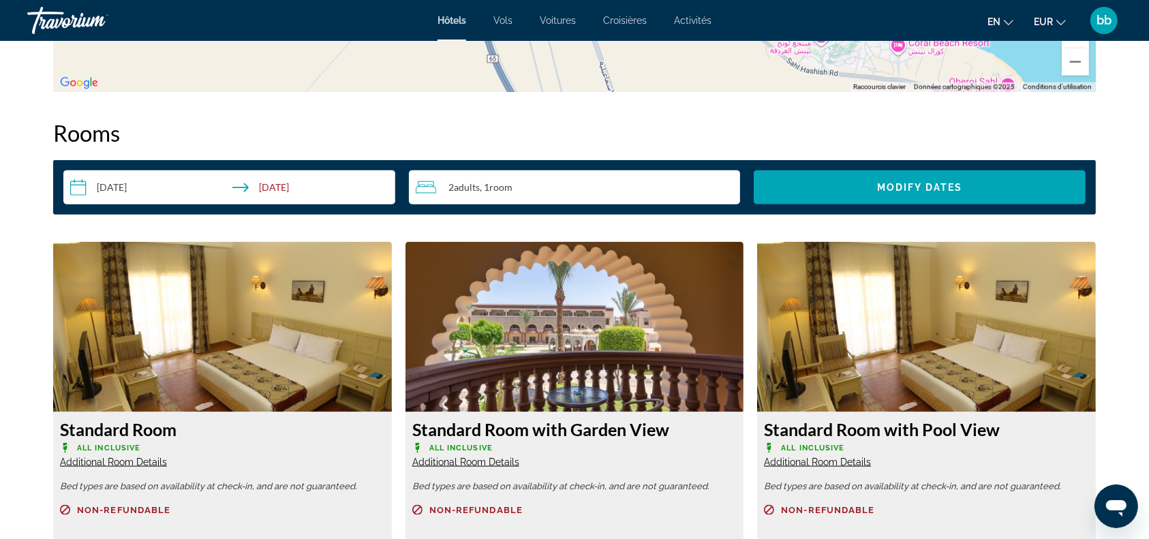
scroll to position [1817, 0]
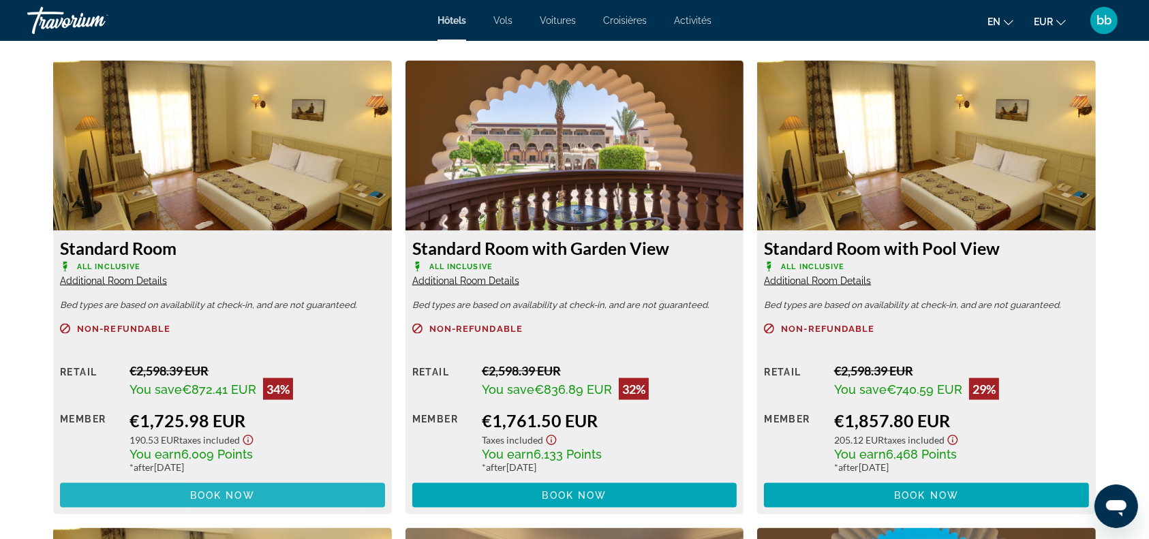
click at [200, 492] on span "Book now" at bounding box center [222, 495] width 65 height 11
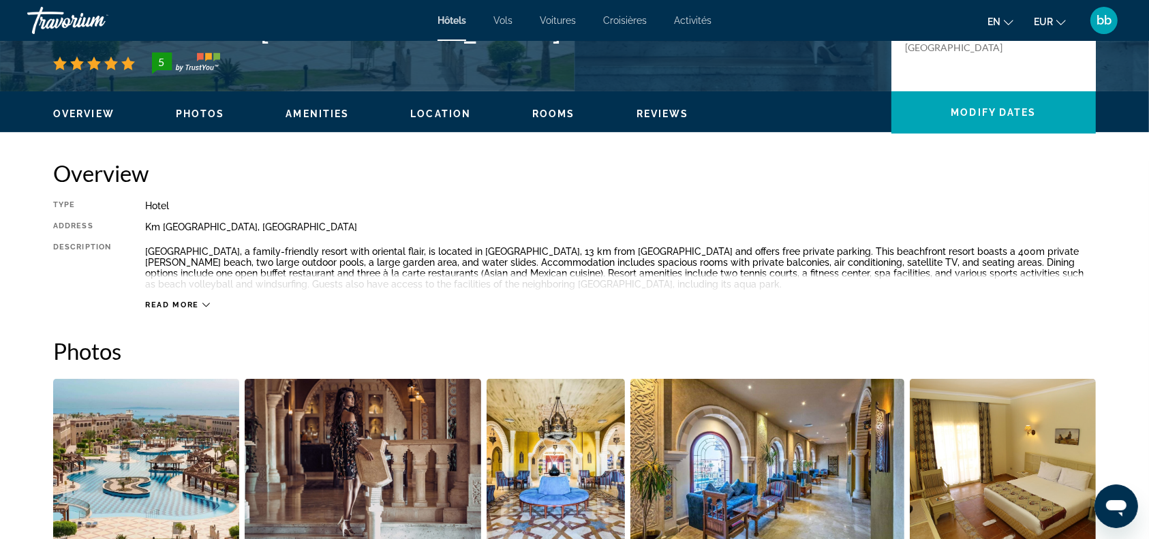
scroll to position [181, 0]
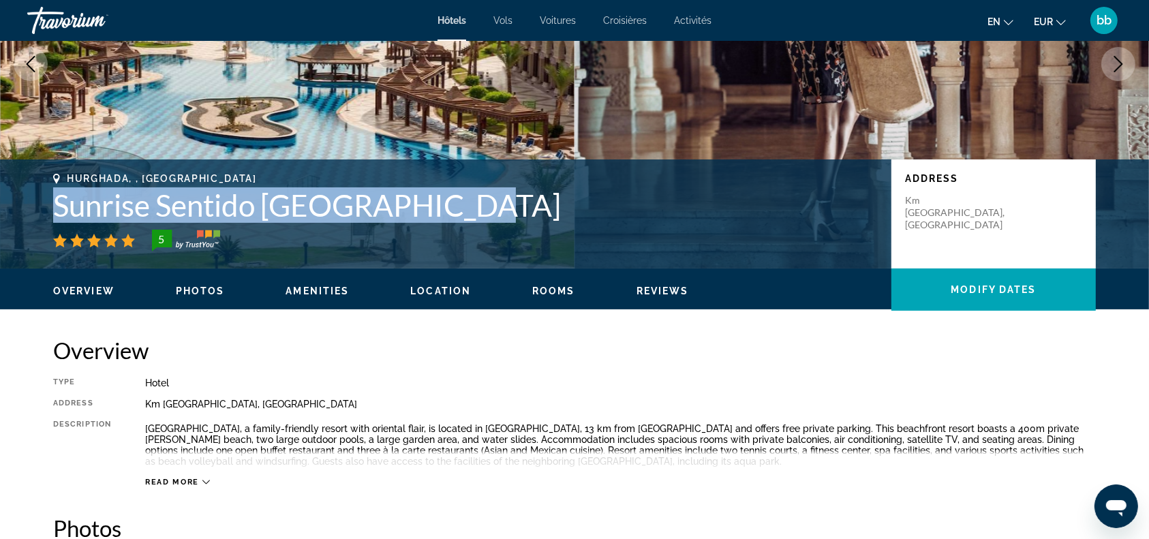
drag, startPoint x: 478, startPoint y: 206, endPoint x: 50, endPoint y: 207, distance: 427.2
click at [50, 207] on div "Hurghada, , [GEOGRAPHIC_DATA] Sunrise Sentido [GEOGRAPHIC_DATA] 5 Address [STRE…" at bounding box center [574, 214] width 1097 height 82
copy h1 "Sunrise Sentido [GEOGRAPHIC_DATA]"
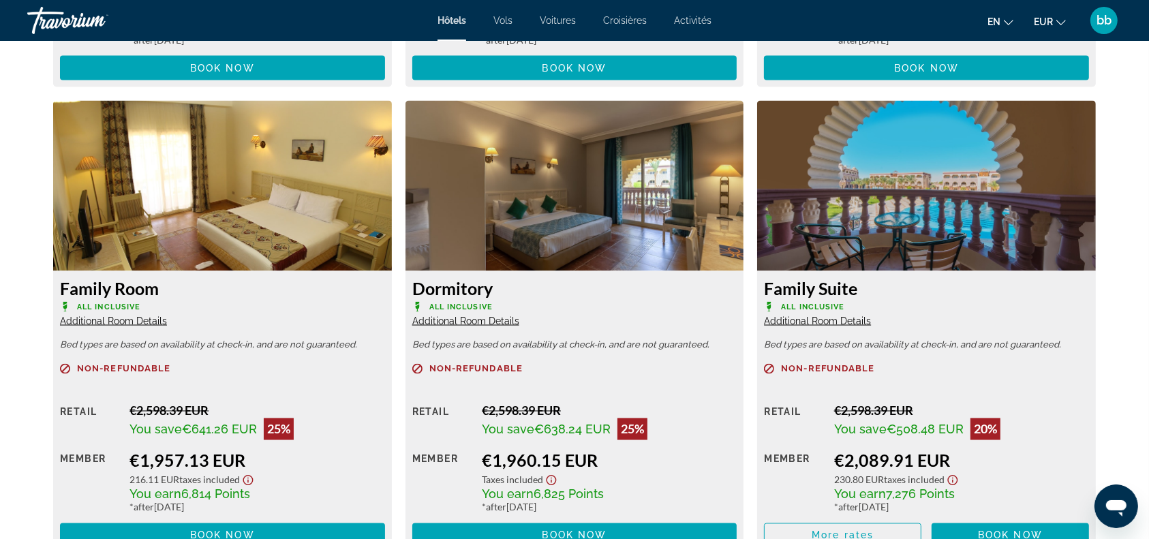
scroll to position [2271, 0]
